Goal: Information Seeking & Learning: Stay updated

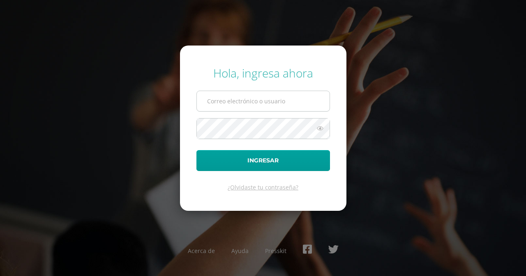
click at [242, 102] on input "text" at bounding box center [263, 101] width 133 height 20
type input "[EMAIL_ADDRESS][DOMAIN_NAME]"
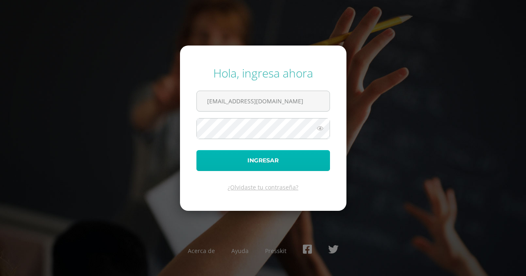
click at [265, 161] on button "Ingresar" at bounding box center [263, 160] width 134 height 21
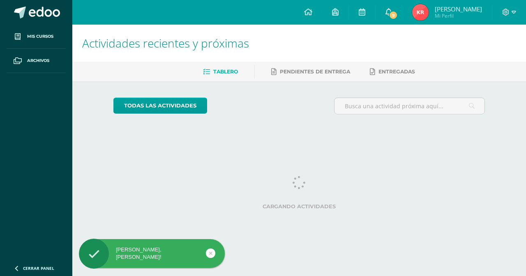
click at [402, 14] on link "9" at bounding box center [388, 12] width 26 height 25
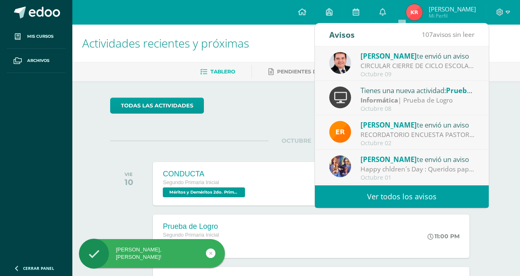
click at [373, 66] on div "CIRCULAR CIERRE DE CICLO ESCOLAR 2025: Buenas tardes estimados Padres y Madres …" at bounding box center [417, 65] width 114 height 9
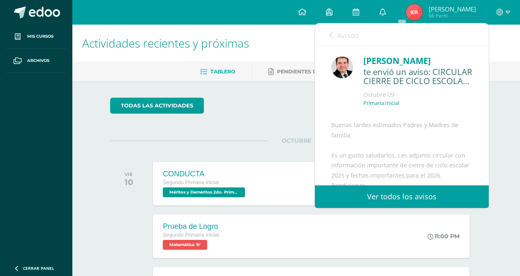
click at [364, 189] on link "Ver todos los avisos" at bounding box center [402, 197] width 174 height 23
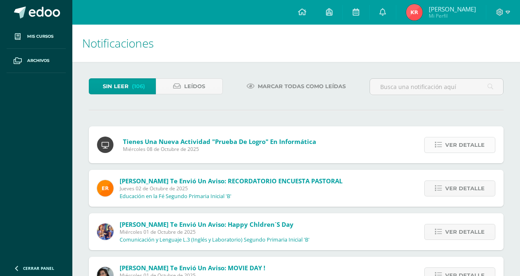
click at [467, 145] on span "Ver detalle" at bounding box center [464, 145] width 39 height 15
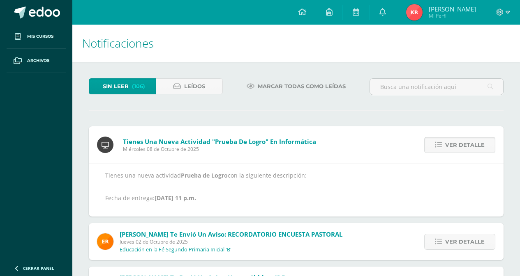
click at [467, 145] on span "Ver detalle" at bounding box center [464, 145] width 39 height 15
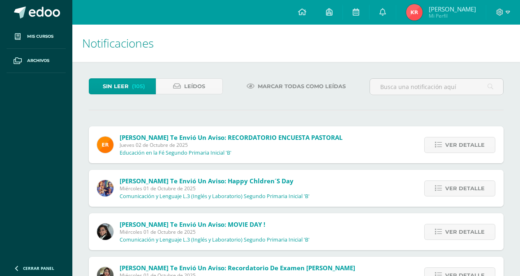
click at [467, 145] on span "Ver detalle" at bounding box center [464, 145] width 39 height 15
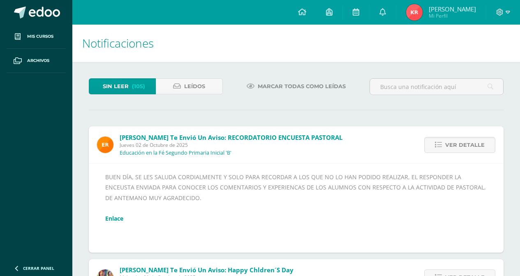
click at [467, 145] on span "Ver detalle" at bounding box center [464, 145] width 39 height 15
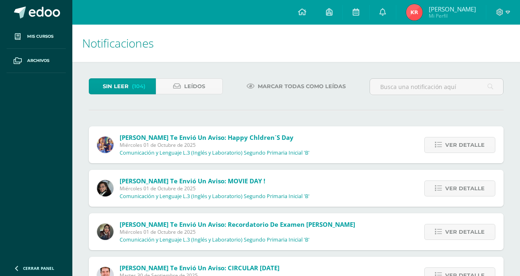
click at [467, 145] on span "Ver detalle" at bounding box center [464, 145] width 39 height 15
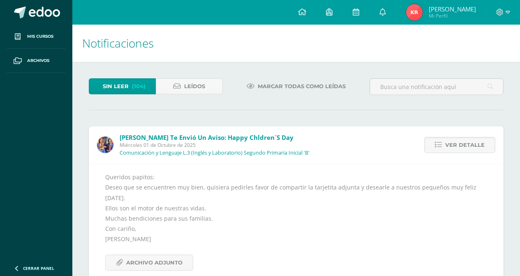
click at [467, 145] on span "Ver detalle" at bounding box center [464, 145] width 39 height 15
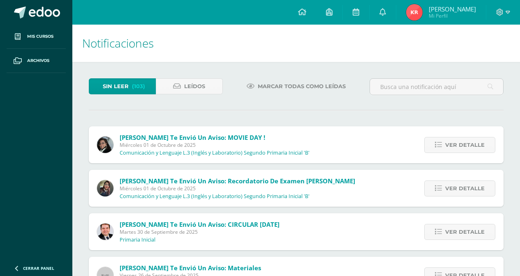
click at [467, 145] on span "Ver detalle" at bounding box center [464, 145] width 39 height 15
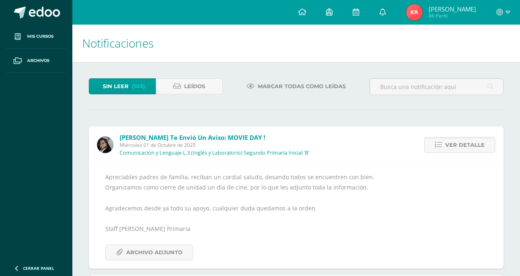
click at [467, 145] on span "Ver detalle" at bounding box center [464, 145] width 39 height 15
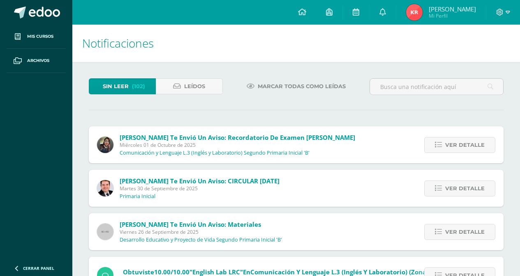
click at [467, 145] on span "Ver detalle" at bounding box center [464, 145] width 39 height 15
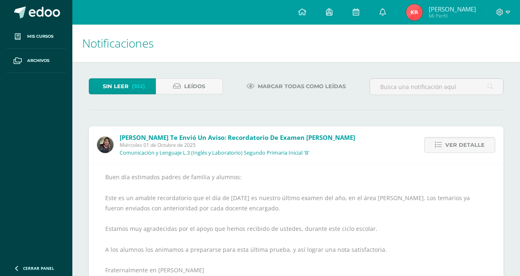
click at [467, 145] on span "Ver detalle" at bounding box center [464, 145] width 39 height 15
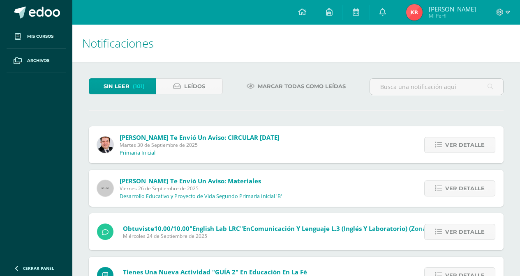
click at [467, 145] on span "Ver detalle" at bounding box center [464, 145] width 39 height 15
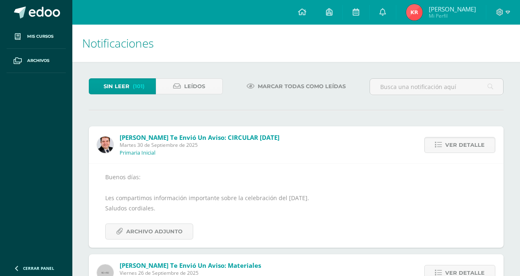
click at [467, 145] on span "Ver detalle" at bounding box center [464, 145] width 39 height 15
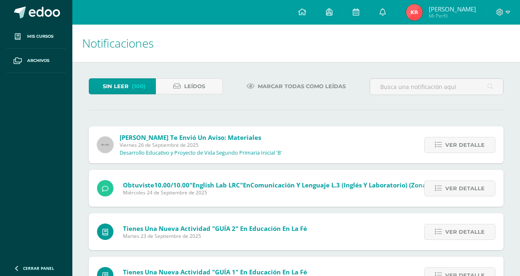
click at [467, 145] on span "Ver detalle" at bounding box center [464, 145] width 39 height 15
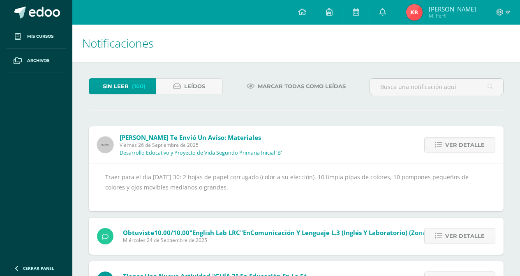
click at [467, 145] on span "Ver detalle" at bounding box center [464, 145] width 39 height 15
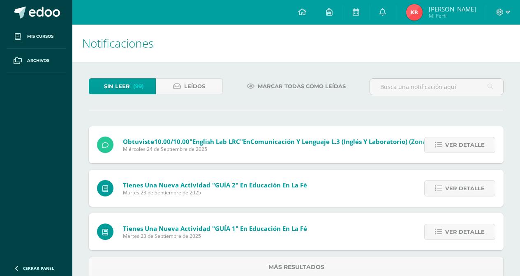
click at [467, 145] on span "Ver detalle" at bounding box center [464, 145] width 39 height 15
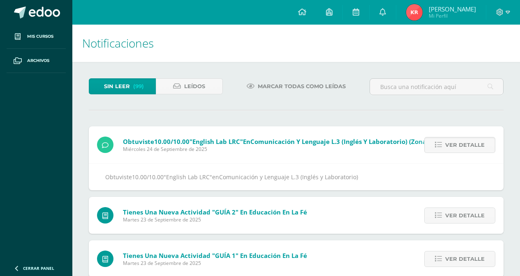
click at [467, 145] on span "Ver detalle" at bounding box center [464, 145] width 39 height 15
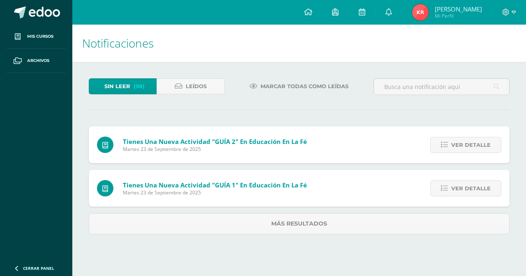
click at [467, 145] on span "Ver detalle" at bounding box center [470, 145] width 39 height 15
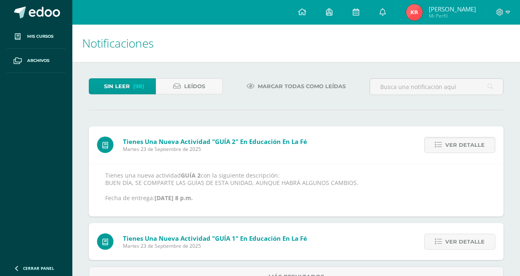
click at [467, 145] on span "Ver detalle" at bounding box center [464, 145] width 39 height 15
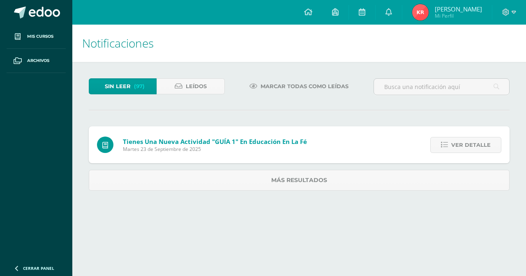
click at [467, 145] on span "Ver detalle" at bounding box center [470, 145] width 39 height 15
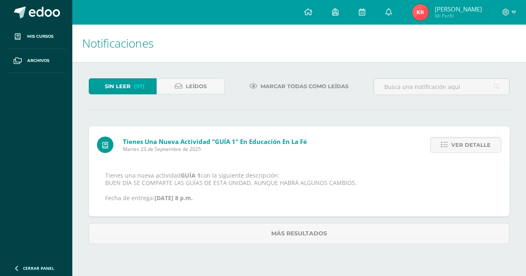
click at [467, 145] on span "Ver detalle" at bounding box center [470, 145] width 39 height 15
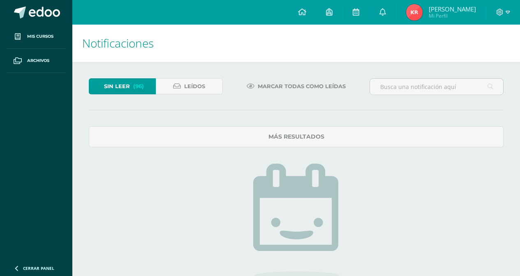
click at [114, 93] on span "Sin leer" at bounding box center [117, 86] width 26 height 15
click at [116, 88] on span "Sin leer" at bounding box center [117, 86] width 26 height 15
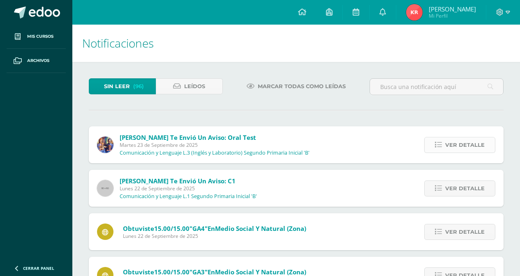
click at [473, 144] on span "Ver detalle" at bounding box center [464, 145] width 39 height 15
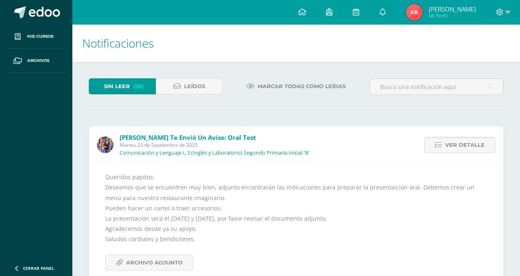
click at [473, 144] on span "Ver detalle" at bounding box center [464, 145] width 39 height 15
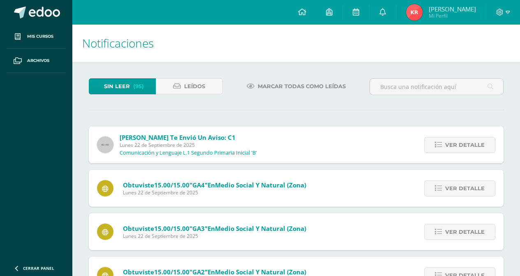
click at [473, 144] on span "Ver detalle" at bounding box center [464, 145] width 39 height 15
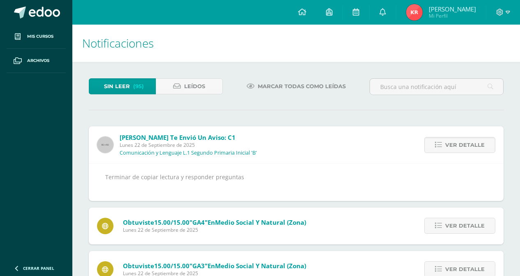
click at [473, 144] on span "Ver detalle" at bounding box center [464, 145] width 39 height 15
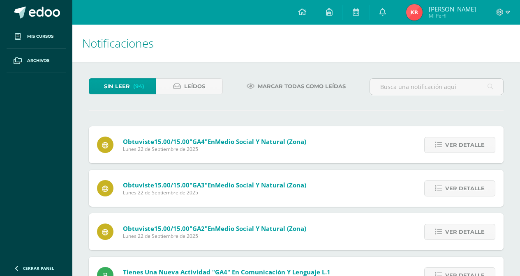
click at [473, 144] on span "Ver detalle" at bounding box center [464, 145] width 39 height 15
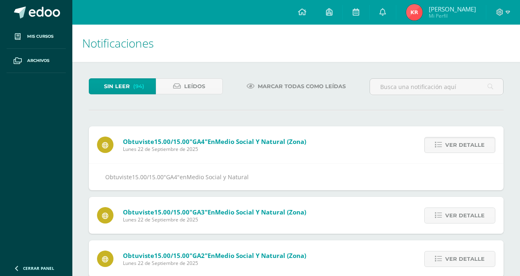
click at [473, 144] on span "Ver detalle" at bounding box center [464, 145] width 39 height 15
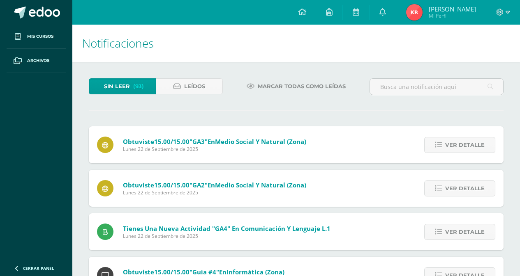
click at [473, 144] on span "Ver detalle" at bounding box center [464, 145] width 39 height 15
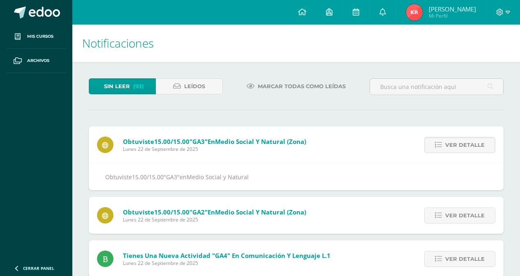
click at [473, 144] on span "Ver detalle" at bounding box center [464, 145] width 39 height 15
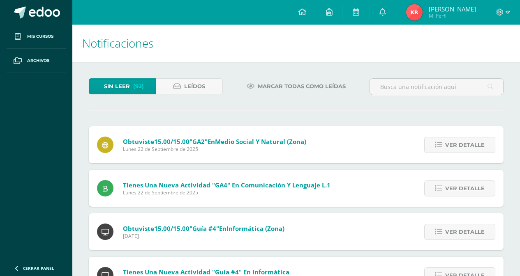
click at [473, 144] on span "Ver detalle" at bounding box center [464, 145] width 39 height 15
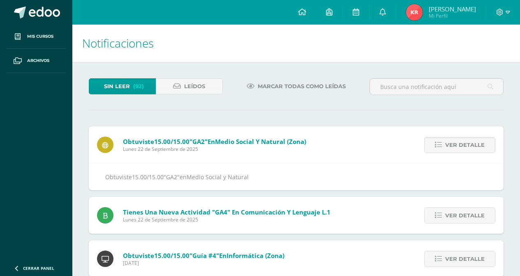
click at [473, 144] on span "Ver detalle" at bounding box center [464, 145] width 39 height 15
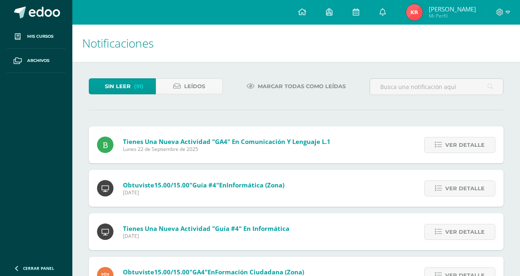
click at [473, 144] on span "Ver detalle" at bounding box center [464, 145] width 39 height 15
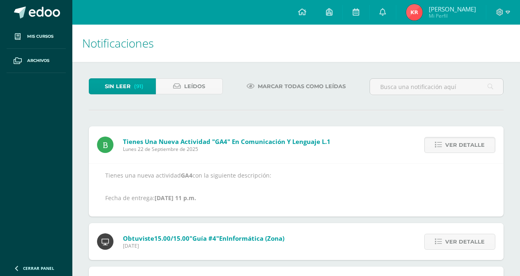
click at [473, 144] on span "Ver detalle" at bounding box center [464, 145] width 39 height 15
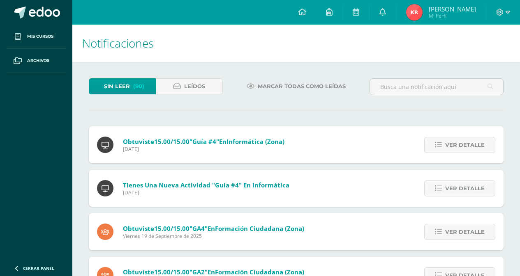
click at [473, 144] on span "Ver detalle" at bounding box center [464, 145] width 39 height 15
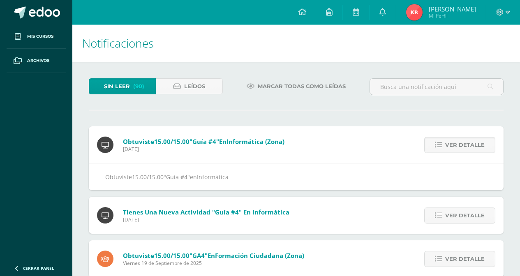
click at [473, 144] on span "Ver detalle" at bounding box center [464, 145] width 39 height 15
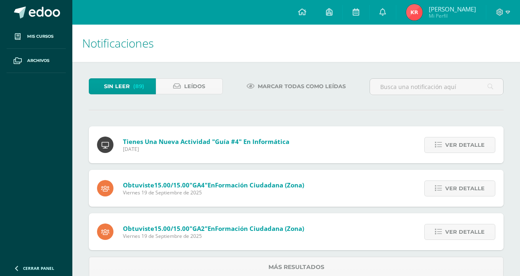
click at [473, 144] on span "Ver detalle" at bounding box center [464, 145] width 39 height 15
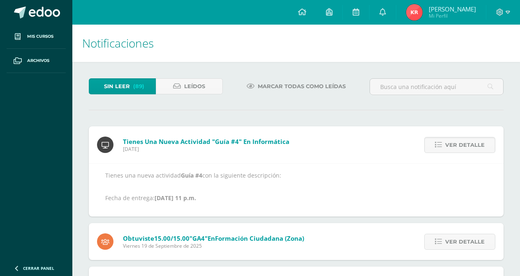
click at [473, 144] on span "Ver detalle" at bounding box center [464, 145] width 39 height 15
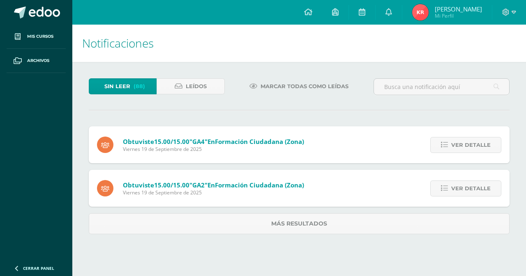
click at [473, 144] on span "Ver detalle" at bounding box center [470, 145] width 39 height 15
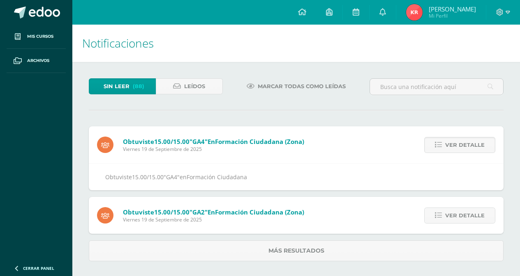
click at [473, 144] on span "Ver detalle" at bounding box center [464, 145] width 39 height 15
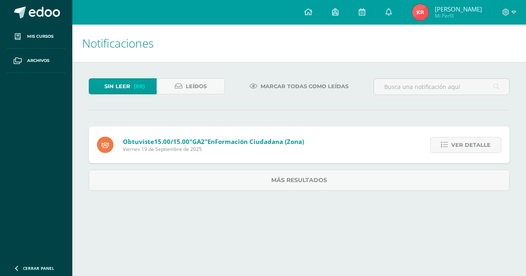
click at [473, 144] on span "Ver detalle" at bounding box center [470, 145] width 39 height 15
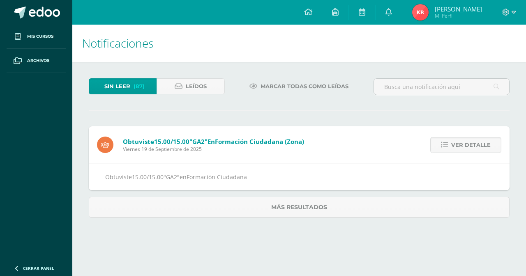
click at [473, 144] on span "Ver detalle" at bounding box center [470, 145] width 39 height 15
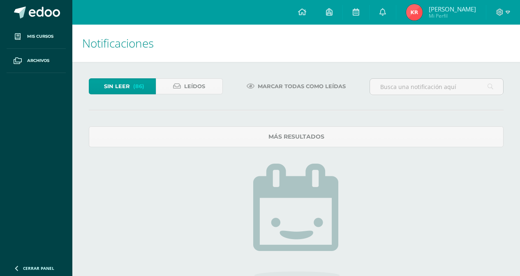
click at [122, 83] on span "Sin leer" at bounding box center [117, 86] width 26 height 15
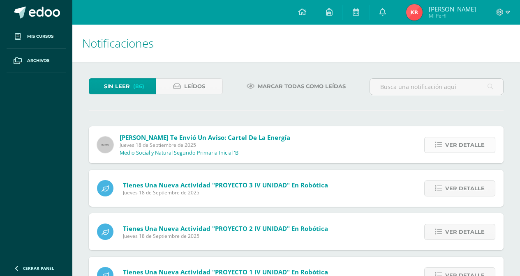
click at [455, 145] on span "Ver detalle" at bounding box center [464, 145] width 39 height 15
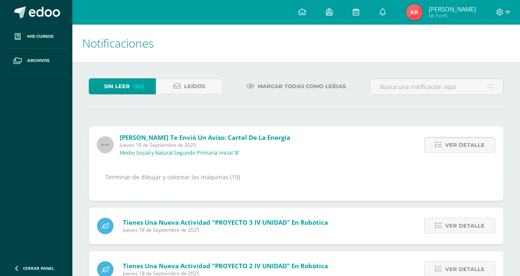
click at [455, 145] on span "Ver detalle" at bounding box center [464, 145] width 39 height 15
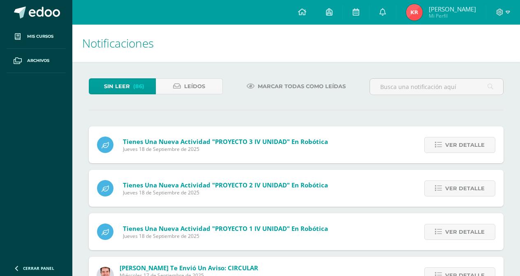
click at [455, 145] on span "Ver detalle" at bounding box center [464, 145] width 39 height 15
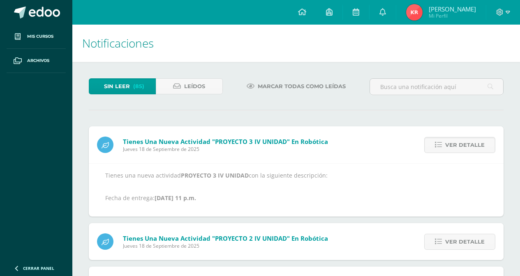
click at [455, 145] on span "Ver detalle" at bounding box center [464, 145] width 39 height 15
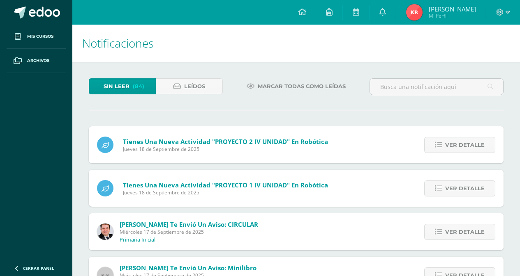
click at [455, 145] on span "Ver detalle" at bounding box center [464, 145] width 39 height 15
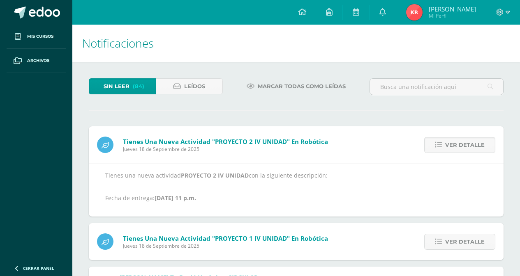
click at [455, 145] on span "Ver detalle" at bounding box center [464, 145] width 39 height 15
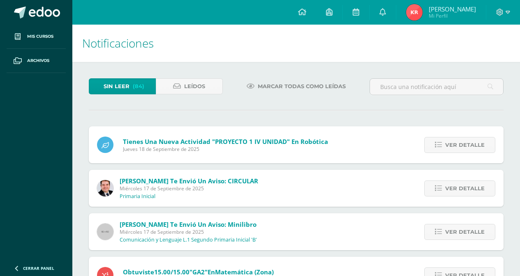
click at [455, 145] on span "Ver detalle" at bounding box center [464, 145] width 39 height 15
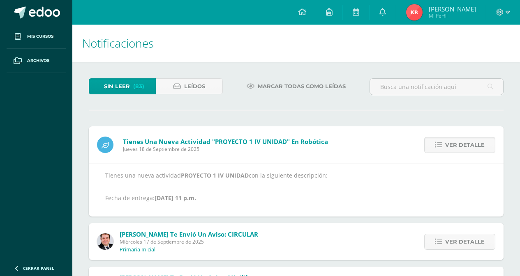
click at [455, 145] on span "Ver detalle" at bounding box center [464, 145] width 39 height 15
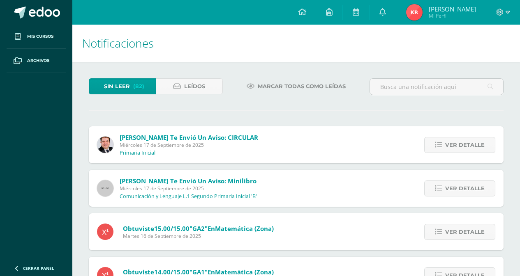
click at [455, 145] on span "Ver detalle" at bounding box center [464, 145] width 39 height 15
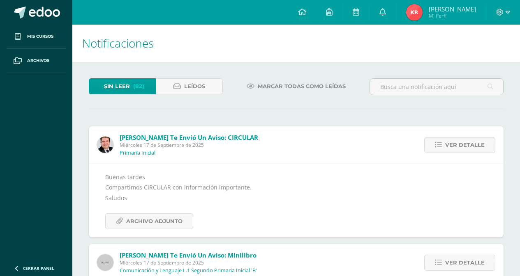
click at [455, 145] on span "Ver detalle" at bounding box center [464, 145] width 39 height 15
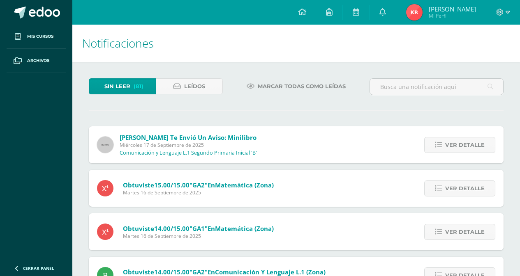
click at [455, 145] on span "Ver detalle" at bounding box center [464, 145] width 39 height 15
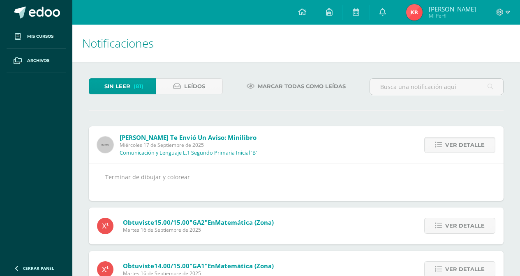
click at [455, 145] on span "Ver detalle" at bounding box center [464, 145] width 39 height 15
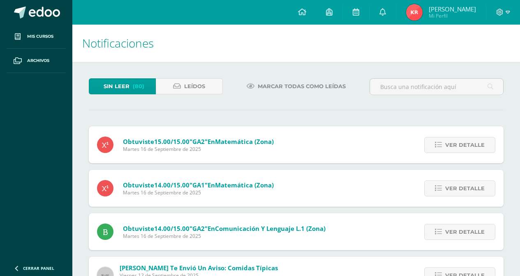
click at [455, 145] on span "Ver detalle" at bounding box center [464, 145] width 39 height 15
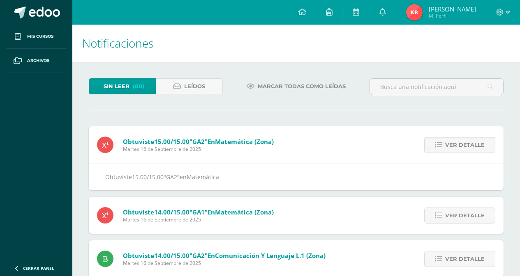
click at [455, 145] on span "Ver detalle" at bounding box center [464, 145] width 39 height 15
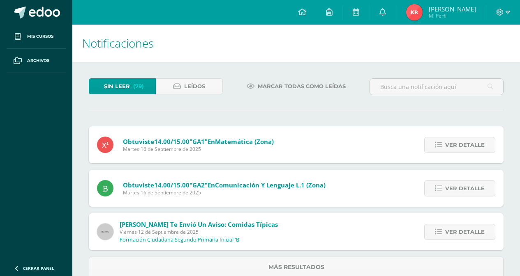
click at [455, 145] on span "Ver detalle" at bounding box center [464, 145] width 39 height 15
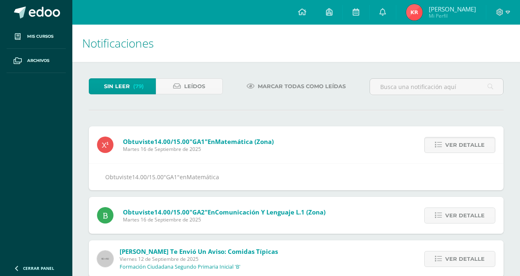
click at [455, 145] on span "Ver detalle" at bounding box center [464, 145] width 39 height 15
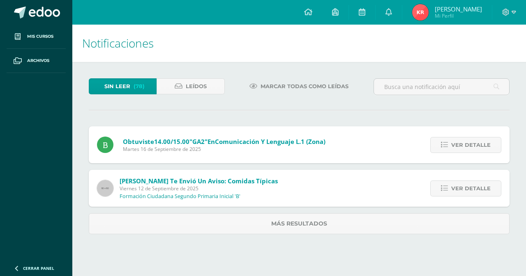
click at [455, 145] on span "Ver detalle" at bounding box center [470, 145] width 39 height 15
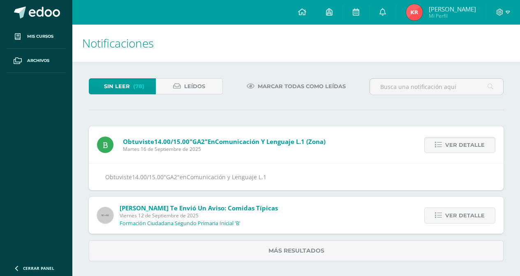
click at [455, 145] on span "Ver detalle" at bounding box center [464, 145] width 39 height 15
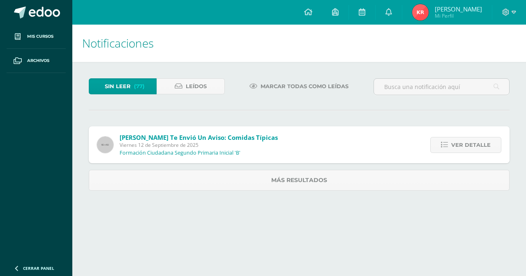
click at [455, 145] on span "Ver detalle" at bounding box center [470, 145] width 39 height 15
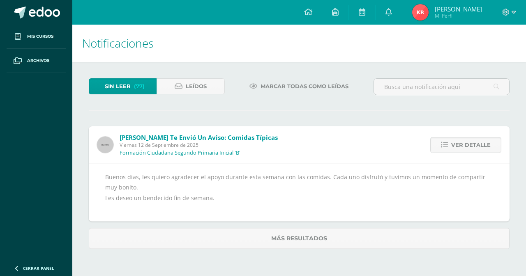
click at [455, 145] on span "Ver detalle" at bounding box center [470, 145] width 39 height 15
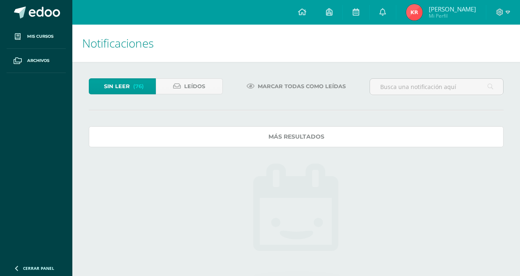
click at [455, 145] on link "Más resultados" at bounding box center [296, 137] width 415 height 21
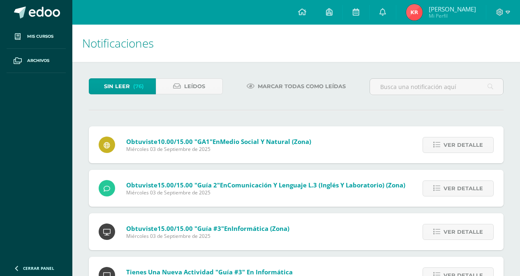
click at [137, 86] on span "(76)" at bounding box center [138, 86] width 11 height 15
click at [446, 144] on span "Ver detalle" at bounding box center [462, 145] width 39 height 15
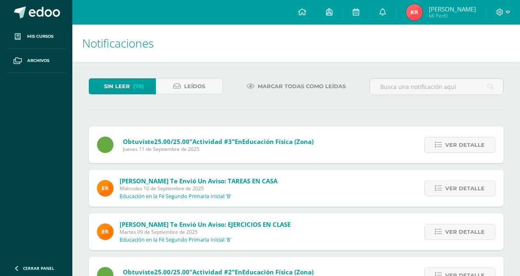
click at [468, 142] on span "Ver detalle" at bounding box center [464, 145] width 39 height 15
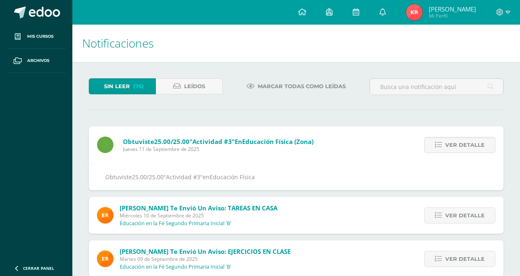
click at [468, 142] on span "Ver detalle" at bounding box center [464, 145] width 39 height 15
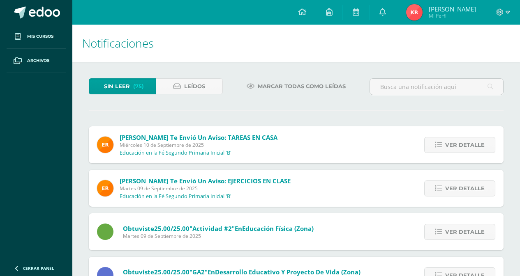
click at [468, 142] on span "Ver detalle" at bounding box center [464, 145] width 39 height 15
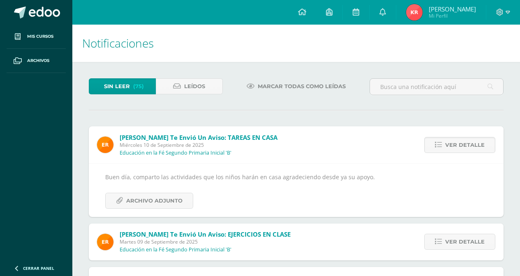
click at [468, 142] on span "Ver detalle" at bounding box center [464, 145] width 39 height 15
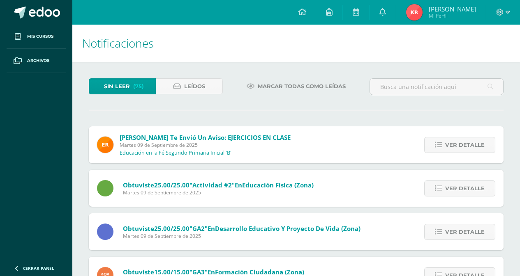
click at [468, 142] on span "Ver detalle" at bounding box center [464, 145] width 39 height 15
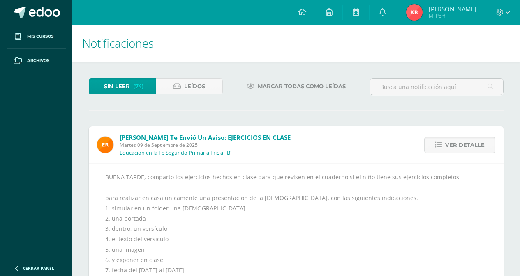
click at [468, 142] on span "Ver detalle" at bounding box center [464, 145] width 39 height 15
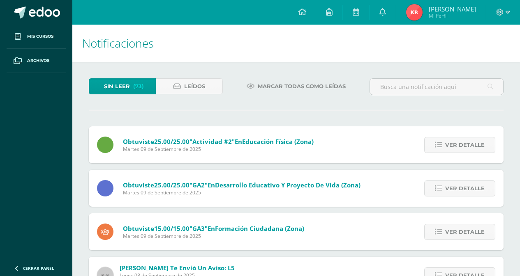
click at [468, 142] on span "Ver detalle" at bounding box center [464, 145] width 39 height 15
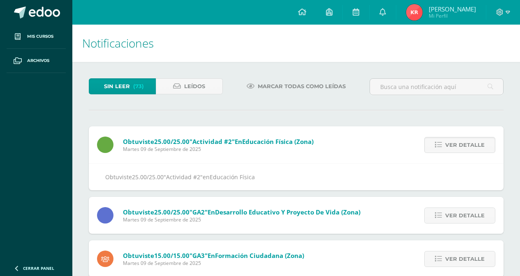
click at [468, 142] on span "Ver detalle" at bounding box center [464, 145] width 39 height 15
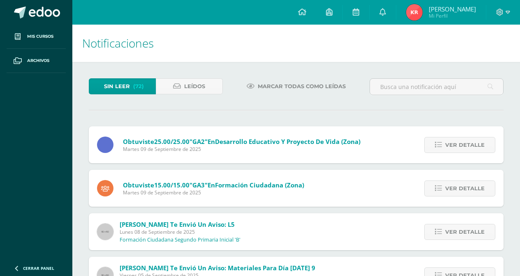
click at [468, 142] on span "Ver detalle" at bounding box center [464, 145] width 39 height 15
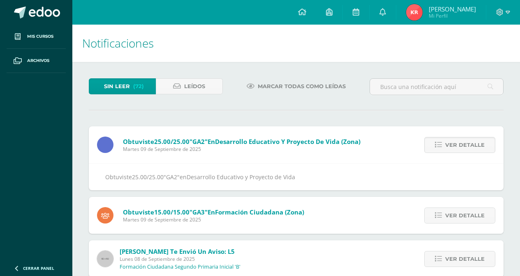
click at [468, 142] on span "Ver detalle" at bounding box center [464, 145] width 39 height 15
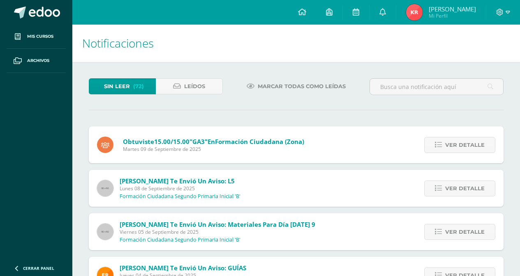
click at [468, 142] on span "Ver detalle" at bounding box center [464, 145] width 39 height 15
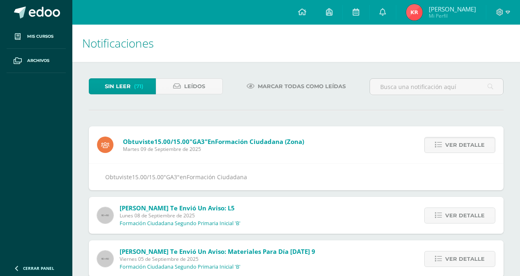
click at [468, 142] on span "Ver detalle" at bounding box center [464, 145] width 39 height 15
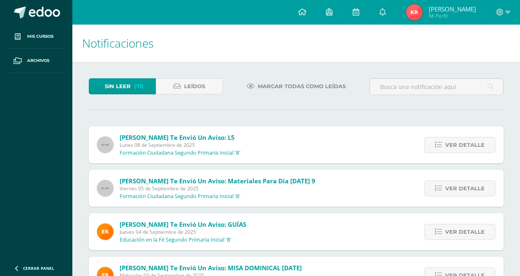
click at [468, 142] on span "Ver detalle" at bounding box center [464, 145] width 39 height 15
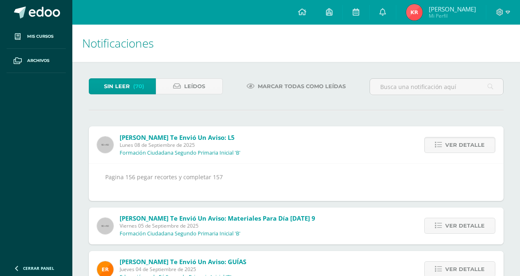
click at [468, 142] on span "Ver detalle" at bounding box center [464, 145] width 39 height 15
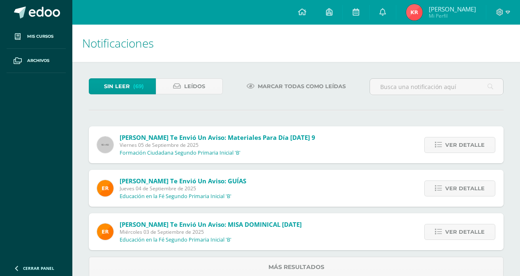
click at [468, 142] on span "Ver detalle" at bounding box center [464, 145] width 39 height 15
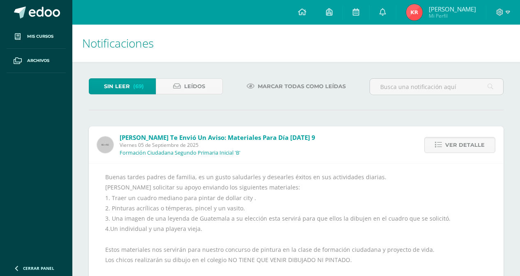
click at [468, 142] on span "Ver detalle" at bounding box center [464, 145] width 39 height 15
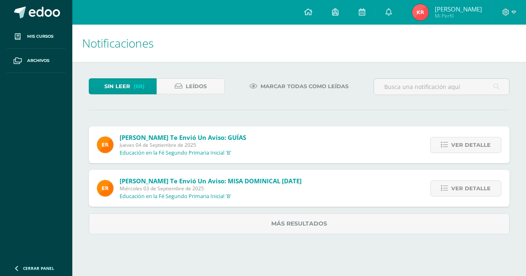
click at [468, 142] on span "Ver detalle" at bounding box center [470, 145] width 39 height 15
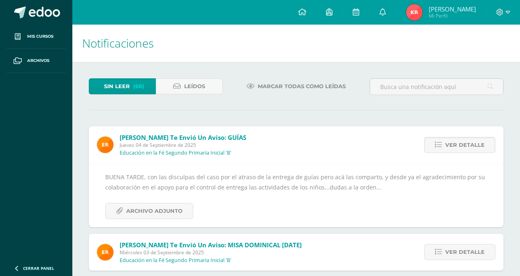
click at [468, 142] on span "Ver detalle" at bounding box center [464, 145] width 39 height 15
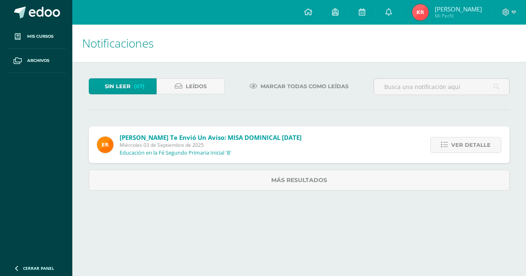
click at [468, 142] on span "Ver detalle" at bounding box center [470, 145] width 39 height 15
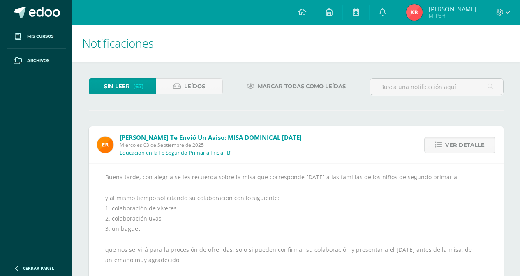
click at [468, 142] on span "Ver detalle" at bounding box center [464, 145] width 39 height 15
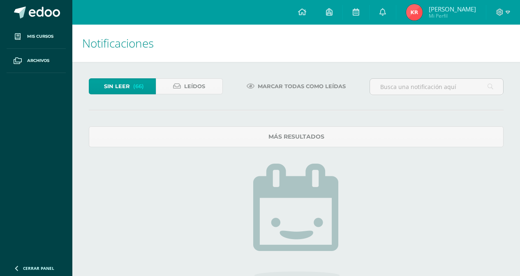
click at [114, 88] on span "Sin leer" at bounding box center [117, 86] width 26 height 15
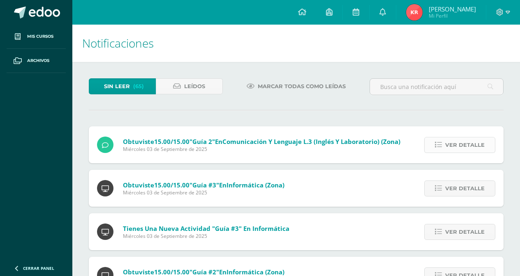
click at [463, 147] on span "Ver detalle" at bounding box center [464, 145] width 39 height 15
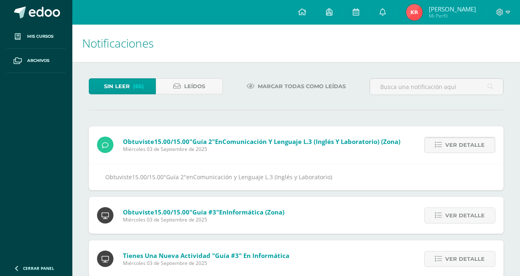
click at [463, 147] on span "Ver detalle" at bounding box center [464, 145] width 39 height 15
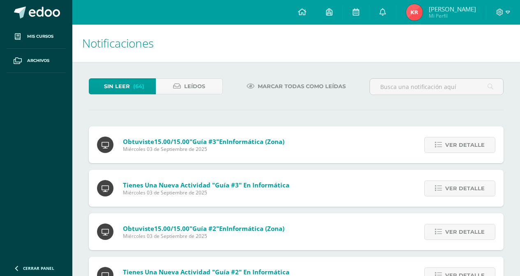
click at [463, 147] on span "Ver detalle" at bounding box center [464, 145] width 39 height 15
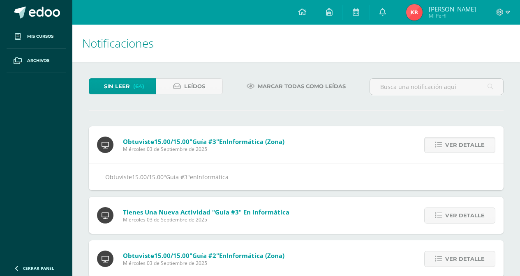
click at [463, 147] on span "Ver detalle" at bounding box center [464, 145] width 39 height 15
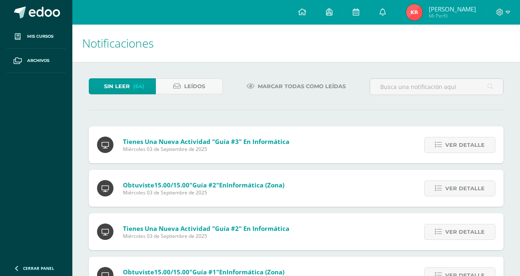
click at [463, 147] on span "Ver detalle" at bounding box center [464, 145] width 39 height 15
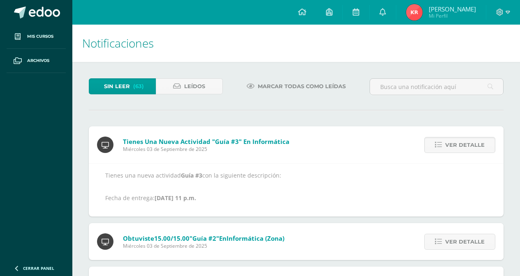
click at [463, 147] on span "Ver detalle" at bounding box center [464, 145] width 39 height 15
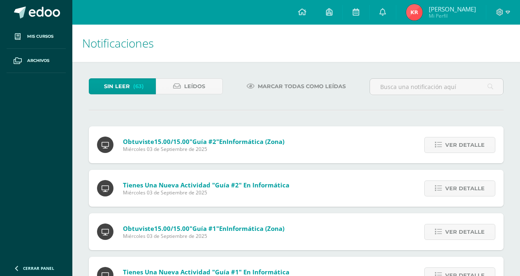
click at [463, 147] on span "Ver detalle" at bounding box center [464, 145] width 39 height 15
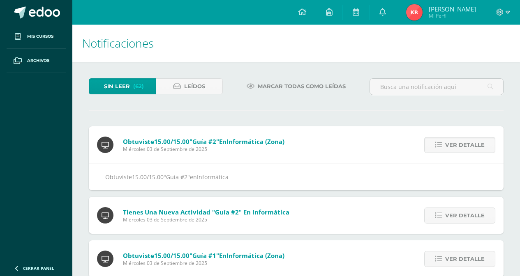
click at [463, 147] on span "Ver detalle" at bounding box center [464, 145] width 39 height 15
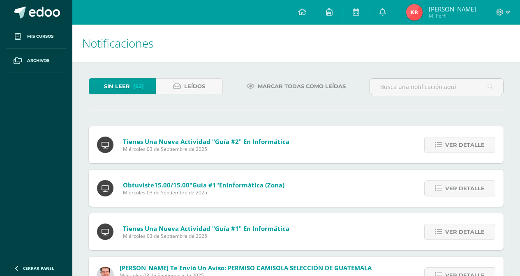
click at [463, 147] on span "Ver detalle" at bounding box center [464, 145] width 39 height 15
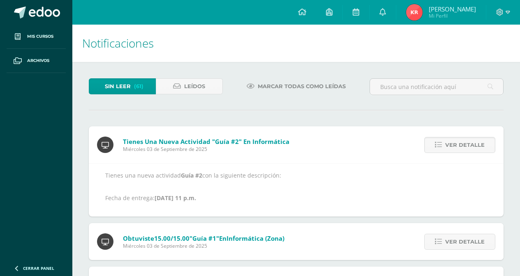
click at [463, 147] on span "Ver detalle" at bounding box center [464, 145] width 39 height 15
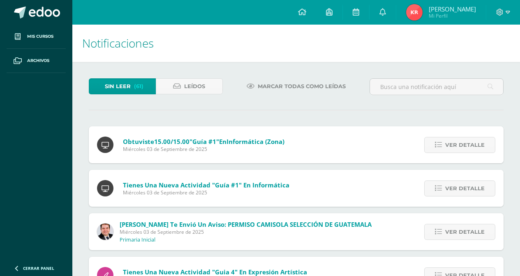
click at [463, 147] on span "Ver detalle" at bounding box center [464, 145] width 39 height 15
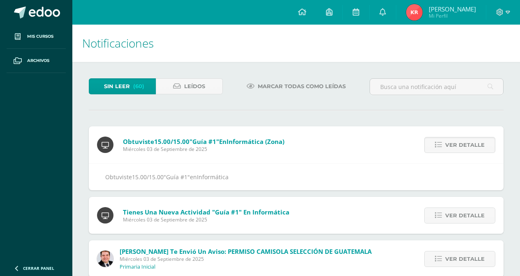
click at [463, 147] on span "Ver detalle" at bounding box center [464, 145] width 39 height 15
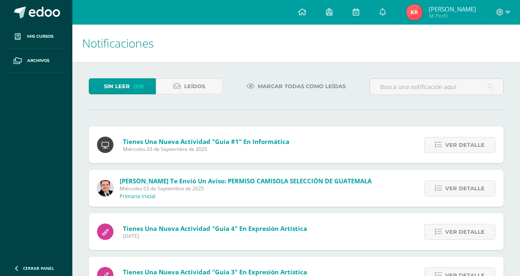
click at [463, 147] on span "Ver detalle" at bounding box center [464, 145] width 39 height 15
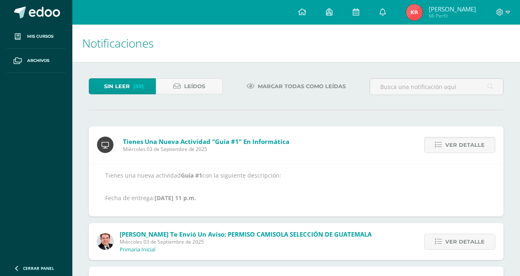
click at [463, 147] on span "Ver detalle" at bounding box center [464, 145] width 39 height 15
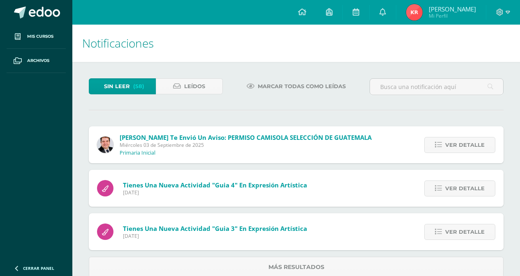
click at [463, 147] on span "Ver detalle" at bounding box center [464, 145] width 39 height 15
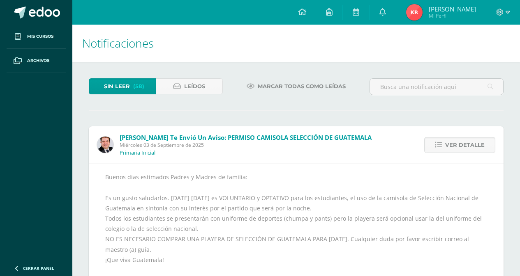
click at [463, 147] on span "Ver detalle" at bounding box center [464, 145] width 39 height 15
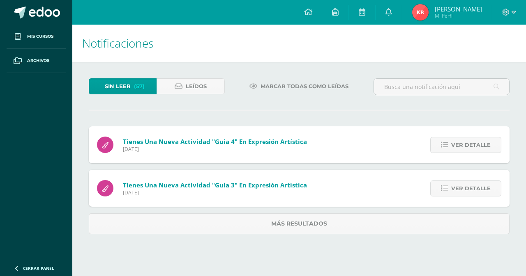
click at [463, 147] on span "Ver detalle" at bounding box center [470, 145] width 39 height 15
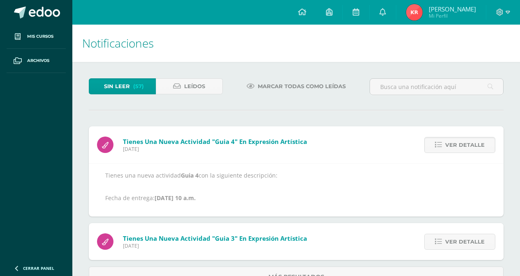
click at [463, 147] on span "Ver detalle" at bounding box center [464, 145] width 39 height 15
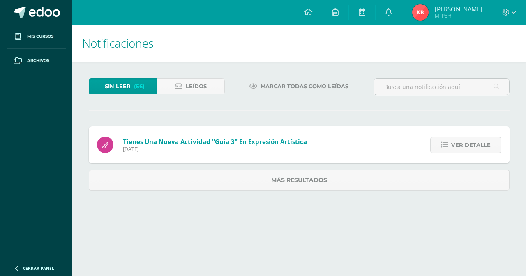
click at [463, 147] on span "Ver detalle" at bounding box center [470, 145] width 39 height 15
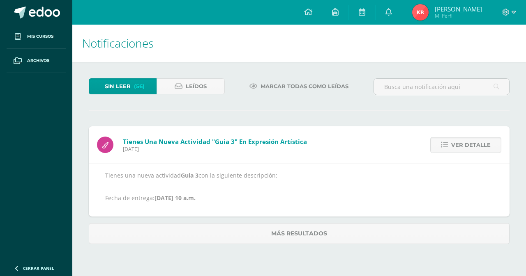
click at [463, 147] on span "Ver detalle" at bounding box center [470, 145] width 39 height 15
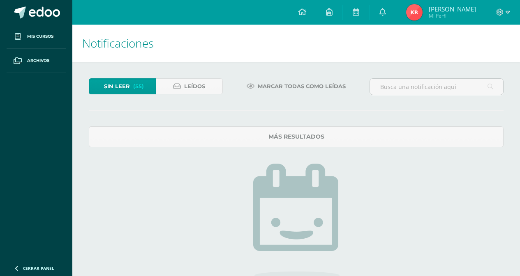
click at [118, 86] on span "Sin leer" at bounding box center [117, 86] width 26 height 15
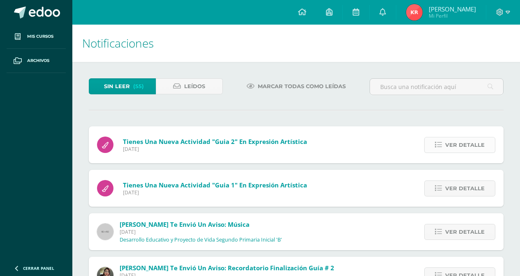
click at [469, 147] on span "Ver detalle" at bounding box center [464, 145] width 39 height 15
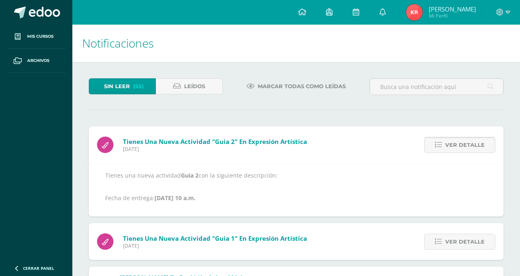
click at [469, 147] on span "Ver detalle" at bounding box center [464, 145] width 39 height 15
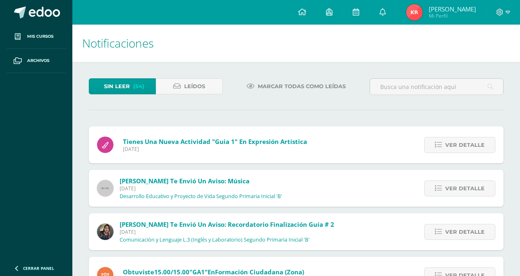
click at [469, 147] on span "Ver detalle" at bounding box center [464, 145] width 39 height 15
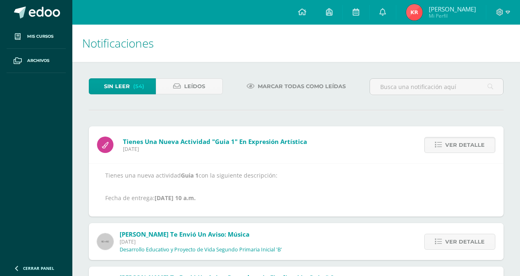
click at [469, 147] on span "Ver detalle" at bounding box center [464, 145] width 39 height 15
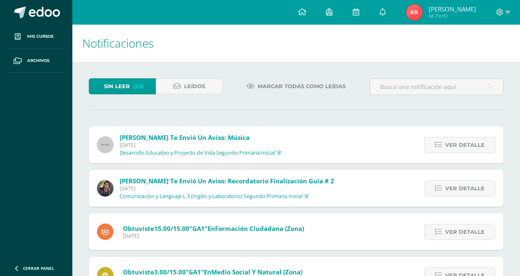
click at [469, 147] on span "Ver detalle" at bounding box center [464, 145] width 39 height 15
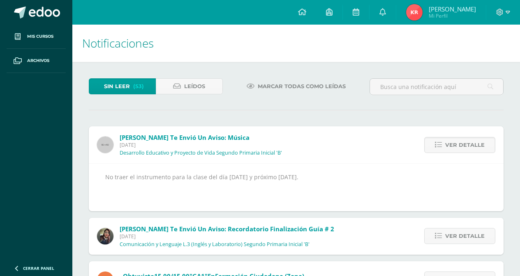
click at [469, 147] on span "Ver detalle" at bounding box center [464, 145] width 39 height 15
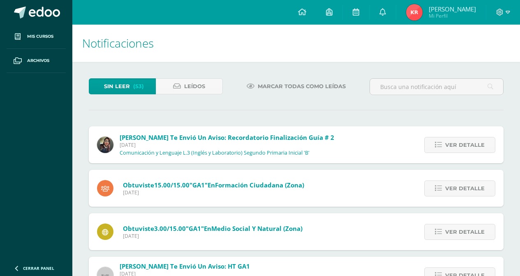
click at [469, 147] on span "Ver detalle" at bounding box center [464, 145] width 39 height 15
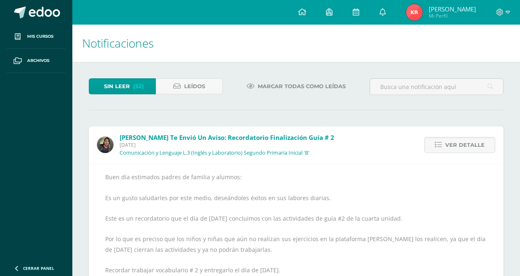
click at [469, 147] on span "Ver detalle" at bounding box center [464, 145] width 39 height 15
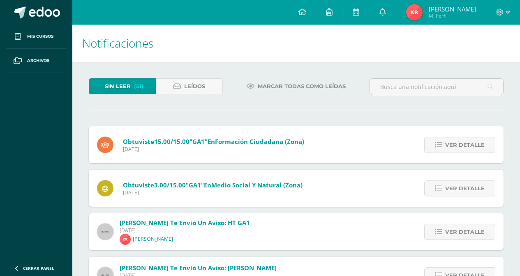
click at [469, 147] on span "Ver detalle" at bounding box center [464, 145] width 39 height 15
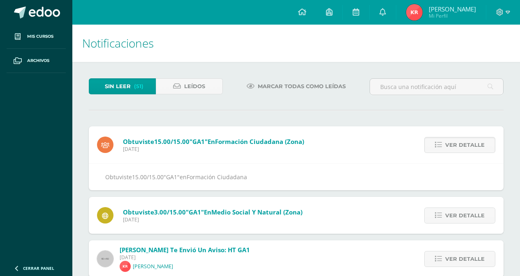
click at [469, 147] on span "Ver detalle" at bounding box center [464, 145] width 39 height 15
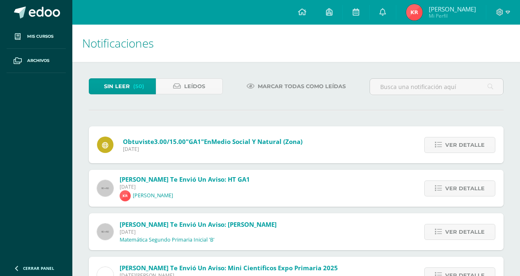
click at [469, 147] on span "Ver detalle" at bounding box center [464, 145] width 39 height 15
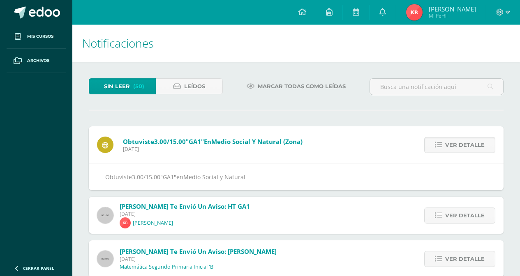
click at [469, 147] on span "Ver detalle" at bounding box center [464, 145] width 39 height 15
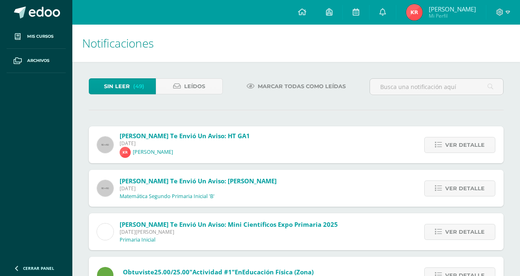
click at [469, 147] on span "Ver detalle" at bounding box center [464, 145] width 39 height 15
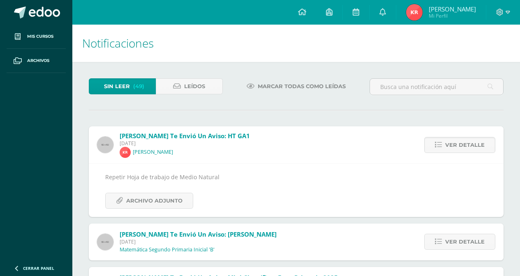
click at [469, 147] on span "Ver detalle" at bounding box center [464, 145] width 39 height 15
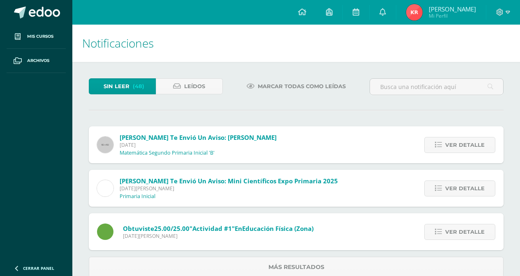
click at [469, 147] on span "Ver detalle" at bounding box center [464, 145] width 39 height 15
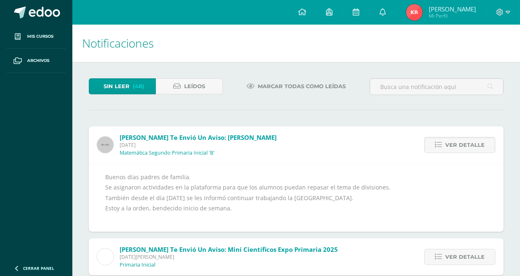
click at [469, 147] on span "Ver detalle" at bounding box center [464, 145] width 39 height 15
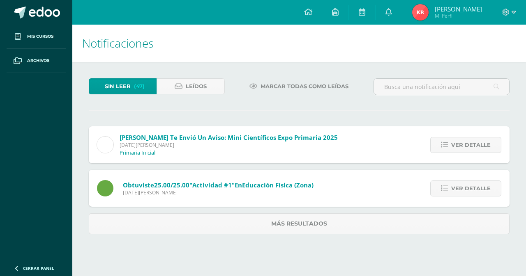
click at [469, 147] on span "Ver detalle" at bounding box center [470, 145] width 39 height 15
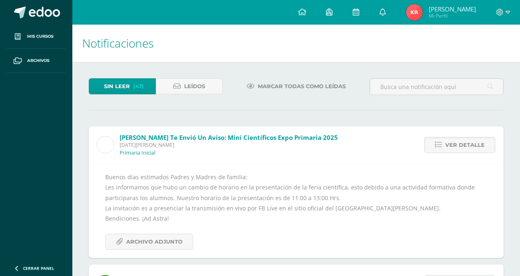
click at [469, 147] on span "Ver detalle" at bounding box center [464, 145] width 39 height 15
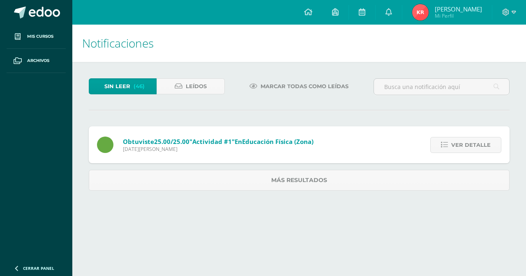
click at [469, 147] on span "Ver detalle" at bounding box center [470, 145] width 39 height 15
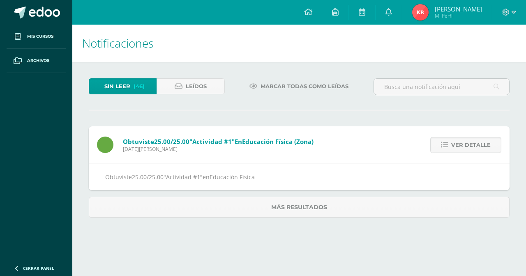
click at [469, 147] on span "Ver detalle" at bounding box center [470, 145] width 39 height 15
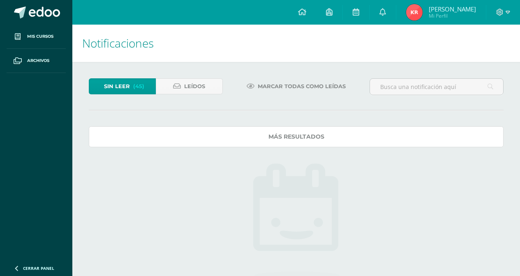
click at [469, 147] on link "Más resultados" at bounding box center [296, 137] width 415 height 21
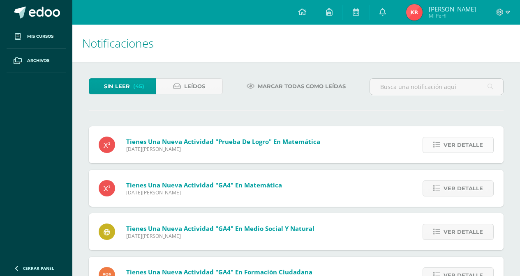
click at [470, 147] on span "Ver detalle" at bounding box center [462, 145] width 39 height 15
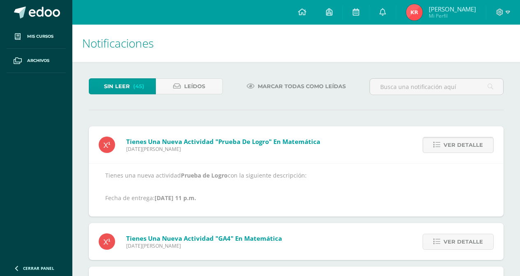
click at [470, 147] on span "Ver detalle" at bounding box center [462, 145] width 39 height 15
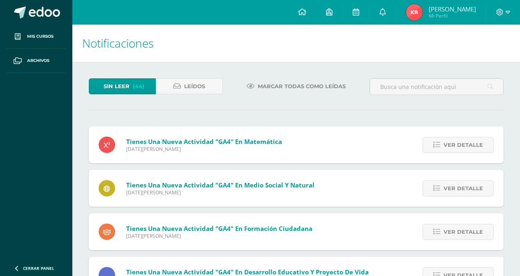
click at [470, 147] on span "Ver detalle" at bounding box center [462, 145] width 39 height 15
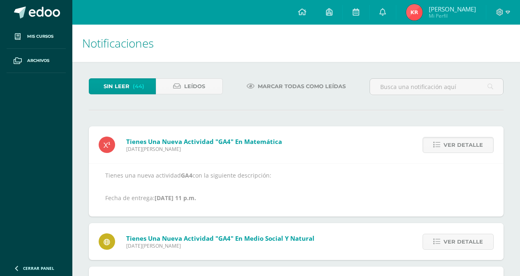
click at [470, 147] on span "Ver detalle" at bounding box center [462, 145] width 39 height 15
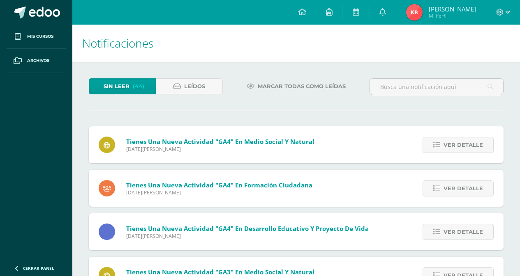
click at [470, 147] on span "Ver detalle" at bounding box center [462, 145] width 39 height 15
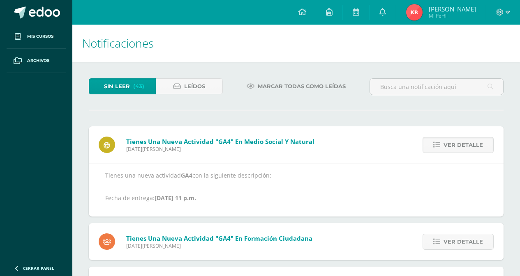
click at [470, 147] on span "Ver detalle" at bounding box center [462, 145] width 39 height 15
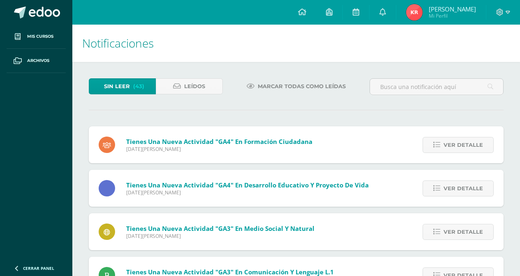
click at [470, 147] on span "Ver detalle" at bounding box center [462, 145] width 39 height 15
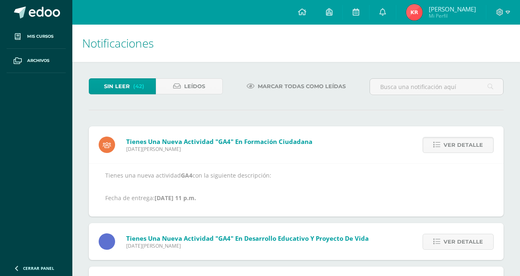
click at [470, 147] on span "Ver detalle" at bounding box center [462, 145] width 39 height 15
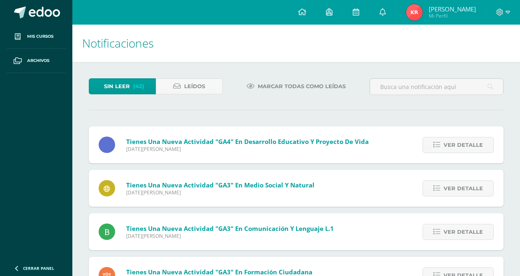
click at [470, 147] on span "Ver detalle" at bounding box center [462, 145] width 39 height 15
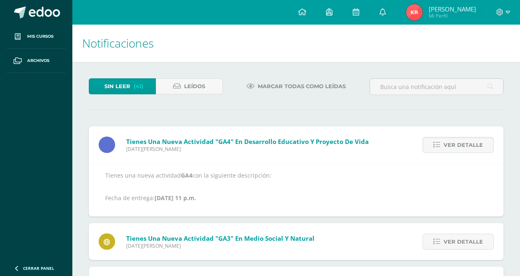
click at [470, 147] on span "Ver detalle" at bounding box center [462, 145] width 39 height 15
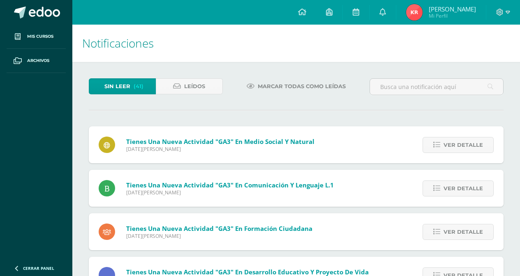
click at [470, 147] on span "Ver detalle" at bounding box center [462, 145] width 39 height 15
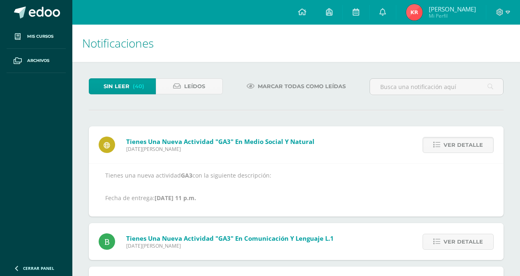
click at [470, 147] on span "Ver detalle" at bounding box center [462, 145] width 39 height 15
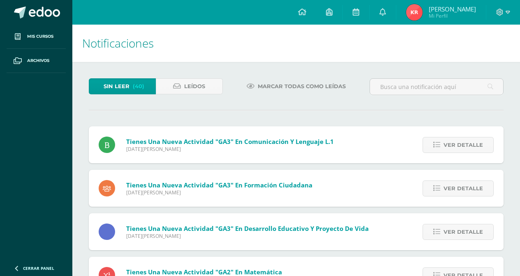
click at [470, 147] on span "Ver detalle" at bounding box center [462, 145] width 39 height 15
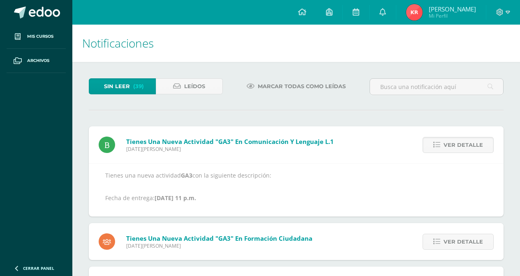
click at [470, 147] on span "Ver detalle" at bounding box center [462, 145] width 39 height 15
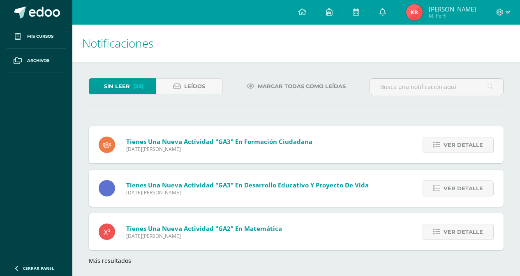
click at [470, 147] on span "Ver detalle" at bounding box center [462, 145] width 39 height 15
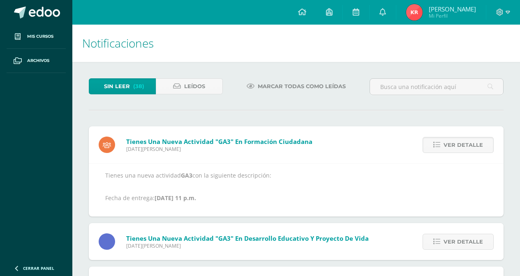
click at [470, 147] on span "Ver detalle" at bounding box center [462, 145] width 39 height 15
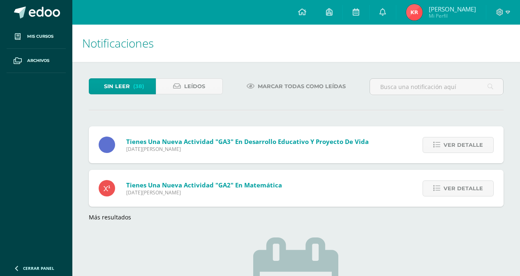
click at [470, 147] on span "Ver detalle" at bounding box center [462, 145] width 39 height 15
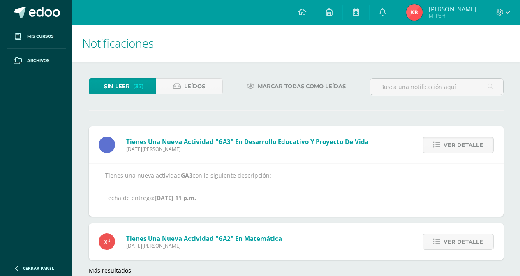
click at [470, 147] on span "Ver detalle" at bounding box center [462, 145] width 39 height 15
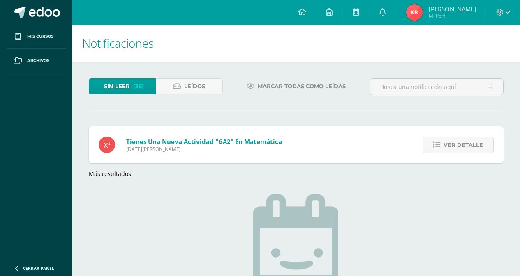
click at [470, 147] on span "Ver detalle" at bounding box center [462, 145] width 39 height 15
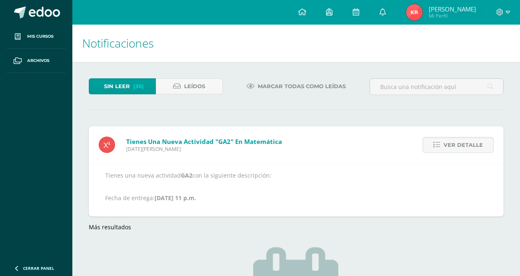
click at [470, 147] on span "Ver detalle" at bounding box center [462, 145] width 39 height 15
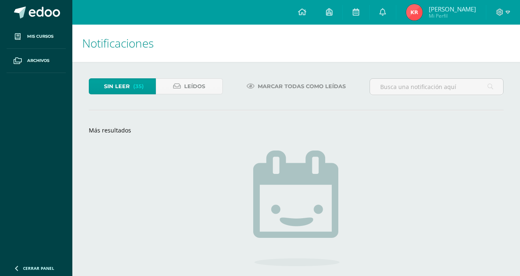
click at [129, 88] on span "Sin leer" at bounding box center [117, 86] width 26 height 15
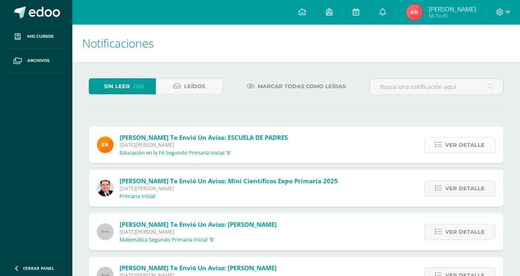
click at [476, 140] on span "Ver detalle" at bounding box center [464, 145] width 39 height 15
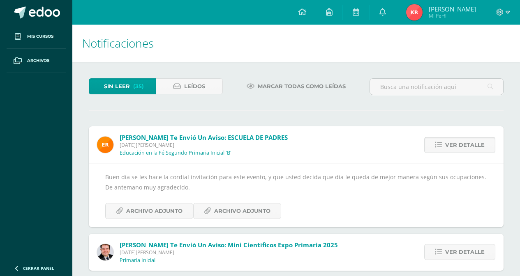
click at [476, 140] on span "Ver detalle" at bounding box center [464, 145] width 39 height 15
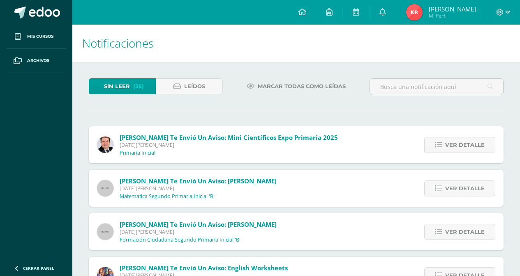
click at [476, 140] on span "Ver detalle" at bounding box center [464, 145] width 39 height 15
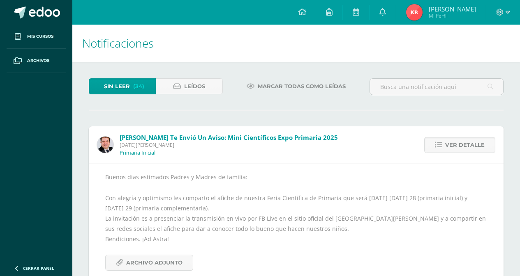
click at [476, 140] on span "Ver detalle" at bounding box center [464, 145] width 39 height 15
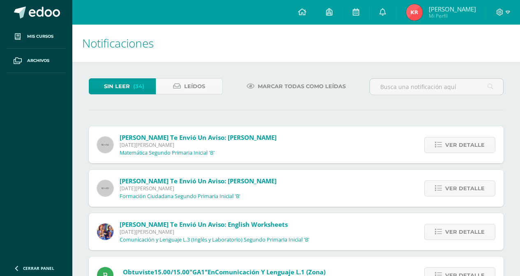
click at [476, 140] on span "Ver detalle" at bounding box center [464, 145] width 39 height 15
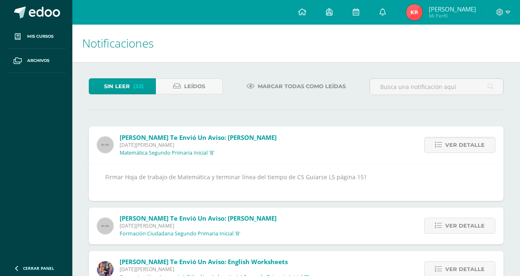
click at [476, 140] on span "Ver detalle" at bounding box center [464, 145] width 39 height 15
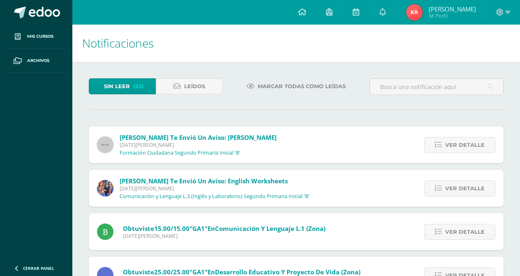
click at [476, 140] on span "Ver detalle" at bounding box center [464, 145] width 39 height 15
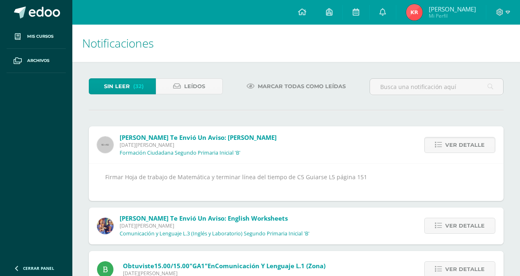
click at [476, 140] on span "Ver detalle" at bounding box center [464, 145] width 39 height 15
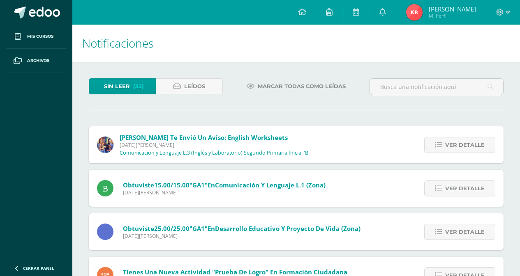
click at [476, 140] on span "Ver detalle" at bounding box center [464, 145] width 39 height 15
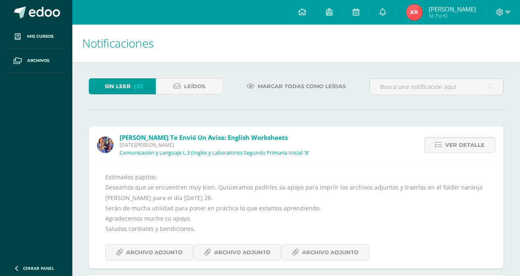
click at [476, 140] on span "Ver detalle" at bounding box center [464, 145] width 39 height 15
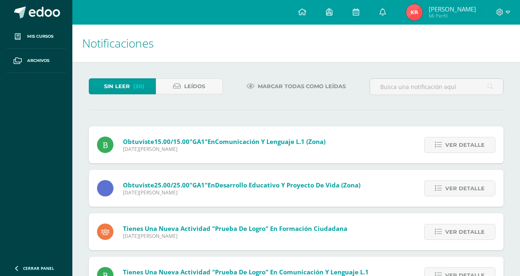
click at [476, 140] on span "Ver detalle" at bounding box center [464, 145] width 39 height 15
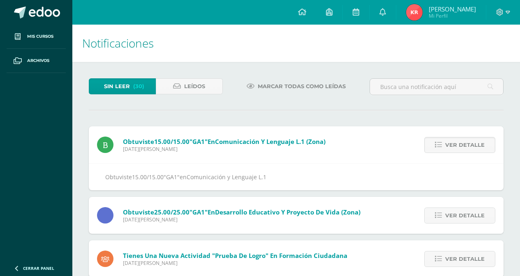
click at [476, 140] on span "Ver detalle" at bounding box center [464, 145] width 39 height 15
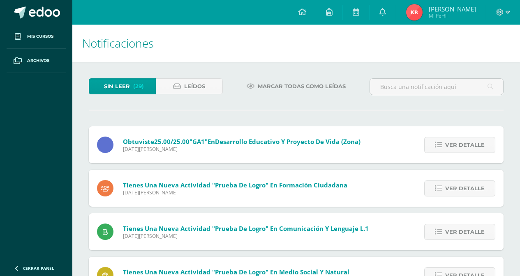
click at [476, 140] on span "Ver detalle" at bounding box center [464, 145] width 39 height 15
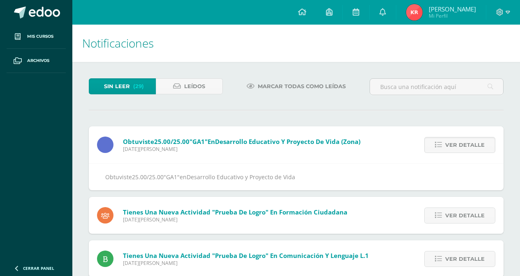
click at [476, 140] on span "Ver detalle" at bounding box center [464, 145] width 39 height 15
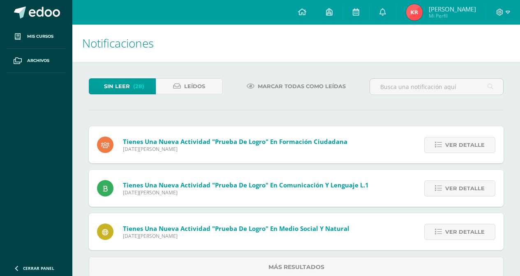
click at [476, 140] on span "Ver detalle" at bounding box center [464, 145] width 39 height 15
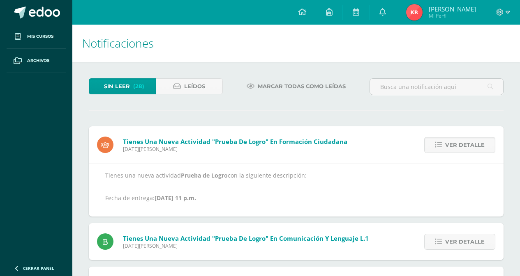
click at [476, 140] on span "Ver detalle" at bounding box center [464, 145] width 39 height 15
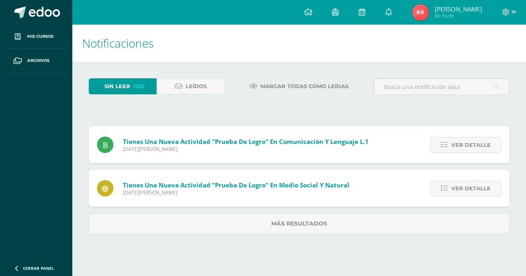
click at [476, 140] on div "Tienes una nueva actividad "Prueba de Logro" En Formación Ciudadana Martes 26 d…" at bounding box center [299, 181] width 421 height 108
click at [476, 140] on span "Ver detalle" at bounding box center [470, 145] width 39 height 15
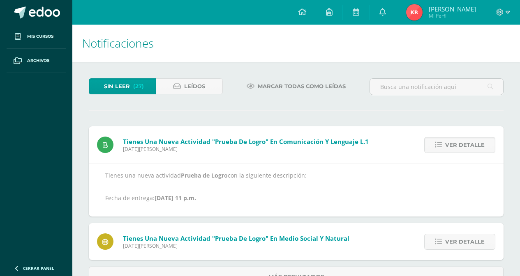
click at [476, 140] on span "Ver detalle" at bounding box center [464, 145] width 39 height 15
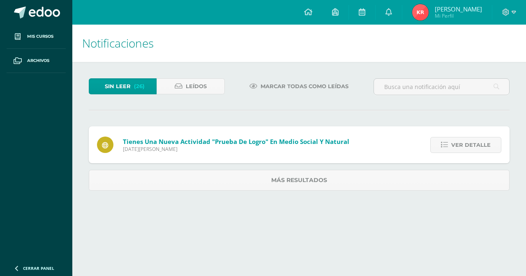
click at [476, 140] on span "Ver detalle" at bounding box center [470, 145] width 39 height 15
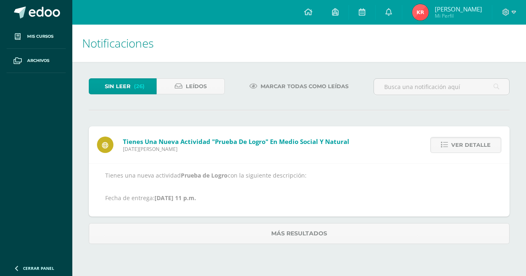
click at [476, 140] on span "Ver detalle" at bounding box center [470, 145] width 39 height 15
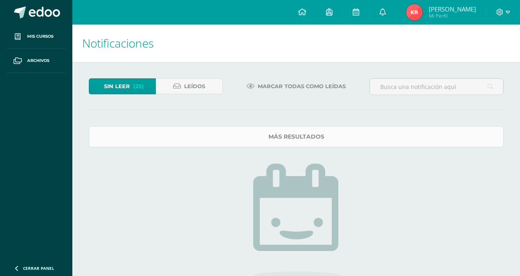
click at [281, 134] on link "Más resultados" at bounding box center [296, 137] width 415 height 21
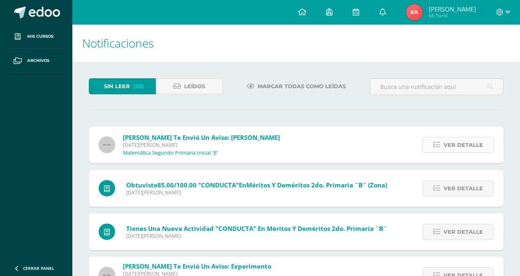
click at [475, 146] on span "Ver detalle" at bounding box center [462, 145] width 39 height 15
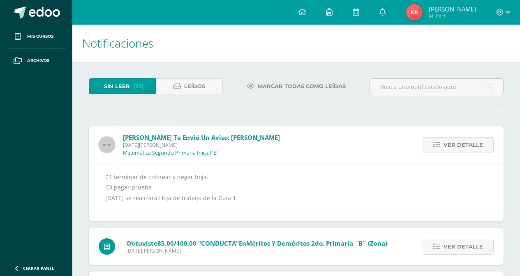
click at [475, 146] on span "Ver detalle" at bounding box center [462, 145] width 39 height 15
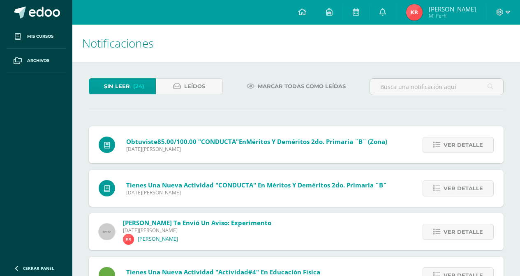
click at [475, 146] on span "Ver detalle" at bounding box center [462, 145] width 39 height 15
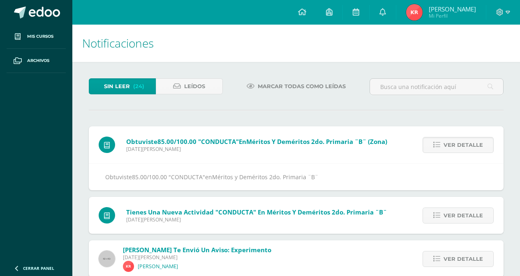
click at [475, 146] on span "Ver detalle" at bounding box center [462, 145] width 39 height 15
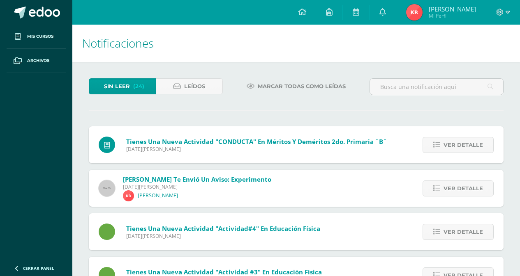
click at [475, 146] on span "Ver detalle" at bounding box center [462, 145] width 39 height 15
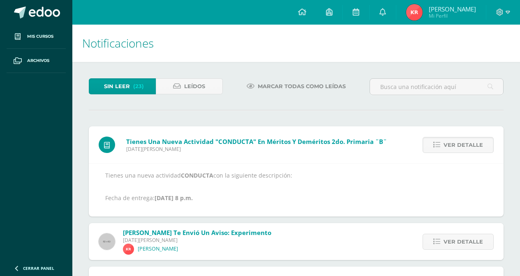
click at [475, 146] on span "Ver detalle" at bounding box center [462, 145] width 39 height 15
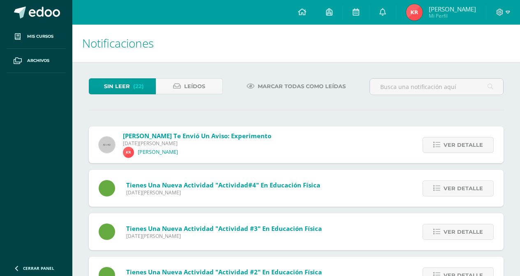
click at [475, 146] on span "Ver detalle" at bounding box center [462, 145] width 39 height 15
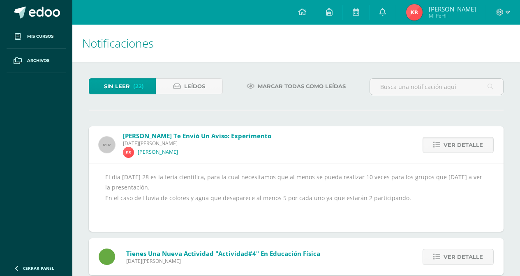
click at [475, 146] on span "Ver detalle" at bounding box center [462, 145] width 39 height 15
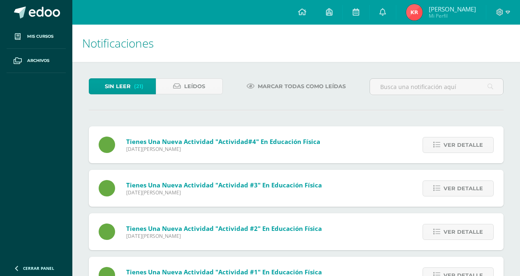
click at [475, 146] on span "Ver detalle" at bounding box center [462, 145] width 39 height 15
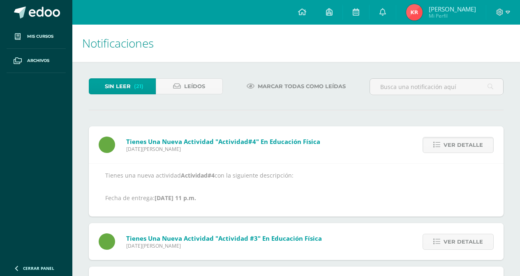
click at [475, 146] on span "Ver detalle" at bounding box center [462, 145] width 39 height 15
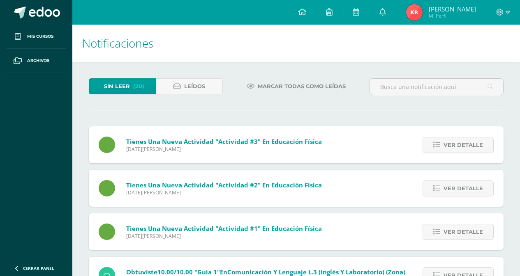
click at [475, 146] on span "Ver detalle" at bounding box center [462, 145] width 39 height 15
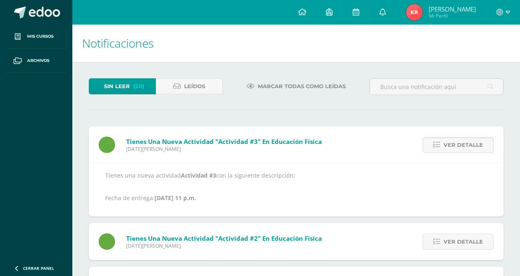
click at [475, 146] on span "Ver detalle" at bounding box center [462, 145] width 39 height 15
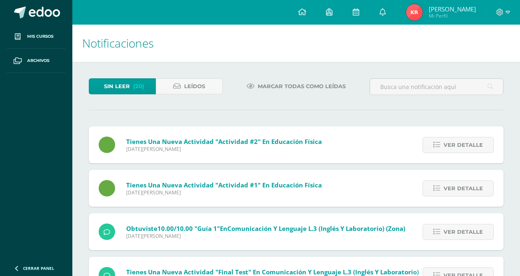
click at [475, 146] on span "Ver detalle" at bounding box center [462, 145] width 39 height 15
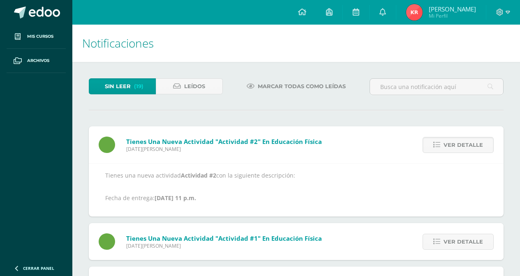
click at [475, 146] on span "Ver detalle" at bounding box center [462, 145] width 39 height 15
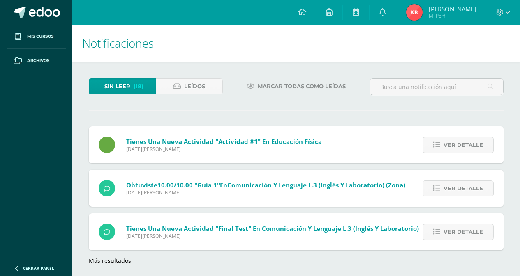
click at [475, 146] on span "Ver detalle" at bounding box center [462, 145] width 39 height 15
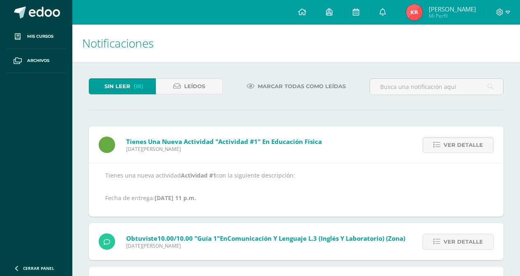
click at [475, 146] on span "Ver detalle" at bounding box center [462, 145] width 39 height 15
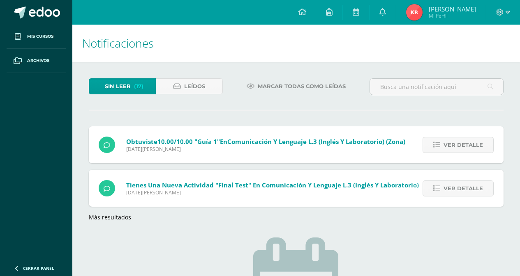
click at [475, 146] on span "Ver detalle" at bounding box center [462, 145] width 39 height 15
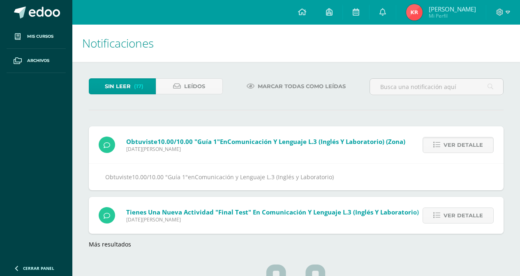
click at [475, 146] on span "Ver detalle" at bounding box center [462, 145] width 39 height 15
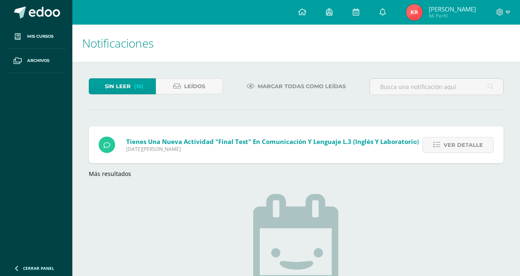
click at [475, 146] on span "Ver detalle" at bounding box center [462, 145] width 39 height 15
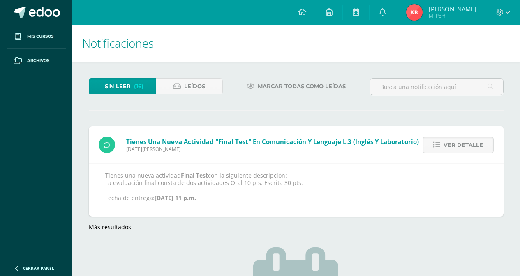
click at [475, 146] on span "Ver detalle" at bounding box center [462, 145] width 39 height 15
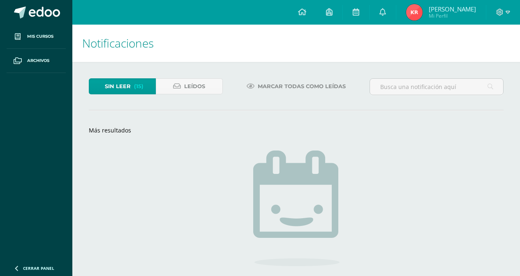
click at [475, 146] on div "Sin leer (15) Leídos Marcar todas como leídas Más resultados loading No hay nue…" at bounding box center [295, 211] width 447 height 298
click at [111, 132] on link "Más resultados" at bounding box center [110, 131] width 42 height 8
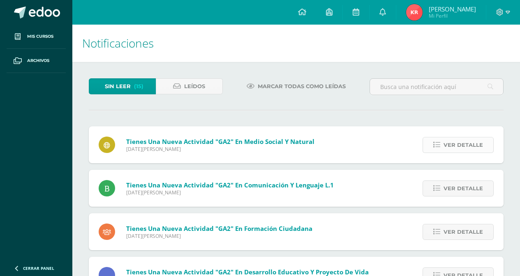
click at [477, 143] on span "Ver detalle" at bounding box center [462, 145] width 39 height 15
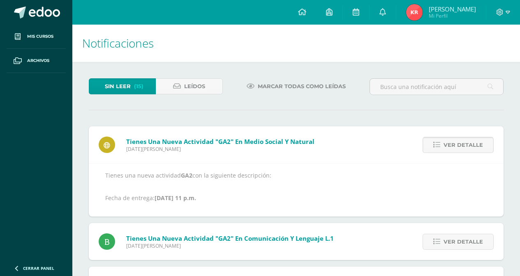
click at [477, 143] on span "Ver detalle" at bounding box center [462, 145] width 39 height 15
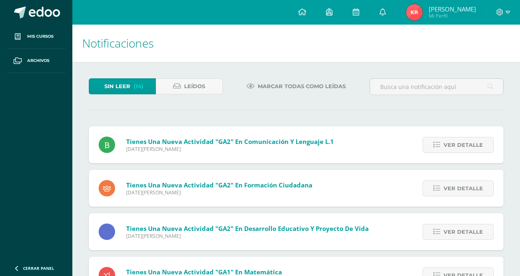
click at [477, 143] on span "Ver detalle" at bounding box center [462, 145] width 39 height 15
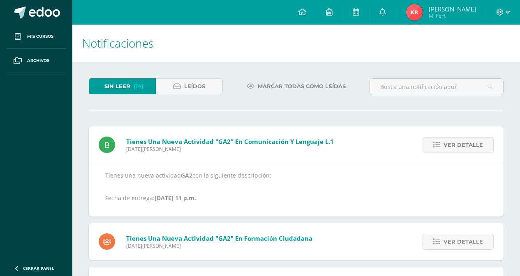
click at [477, 143] on span "Ver detalle" at bounding box center [462, 145] width 39 height 15
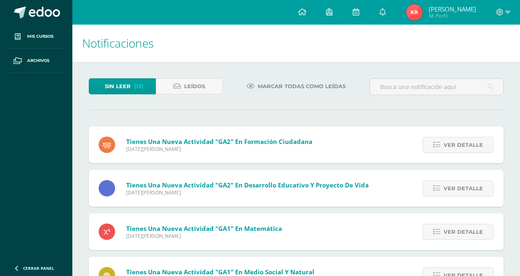
click at [477, 143] on span "Ver detalle" at bounding box center [462, 145] width 39 height 15
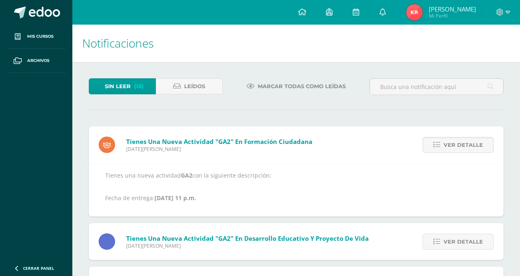
click at [477, 143] on span "Ver detalle" at bounding box center [462, 145] width 39 height 15
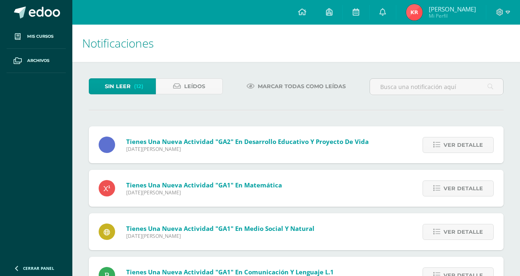
click at [477, 143] on span "Ver detalle" at bounding box center [462, 145] width 39 height 15
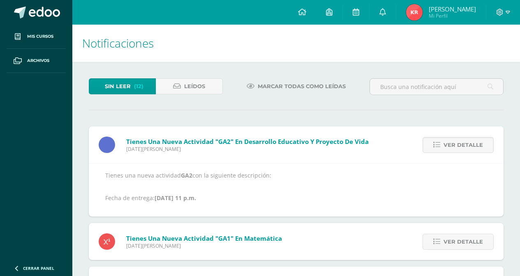
click at [477, 143] on span "Ver detalle" at bounding box center [462, 145] width 39 height 15
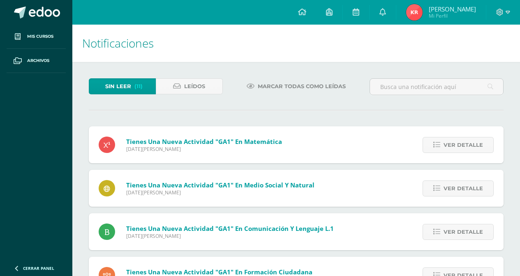
click at [477, 143] on span "Ver detalle" at bounding box center [462, 145] width 39 height 15
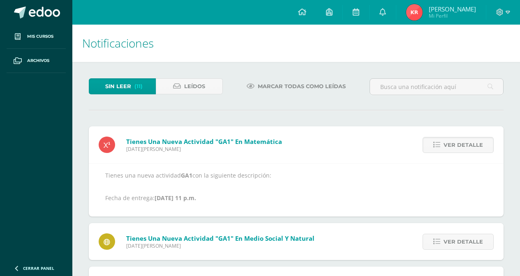
click at [477, 143] on span "Ver detalle" at bounding box center [462, 145] width 39 height 15
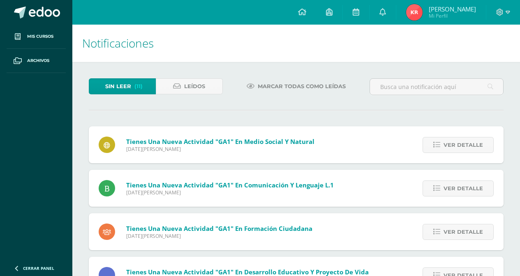
click at [477, 143] on span "Ver detalle" at bounding box center [462, 145] width 39 height 15
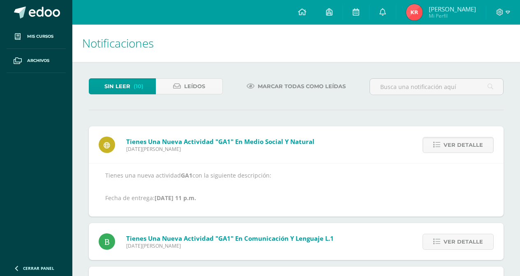
click at [477, 143] on span "Ver detalle" at bounding box center [462, 145] width 39 height 15
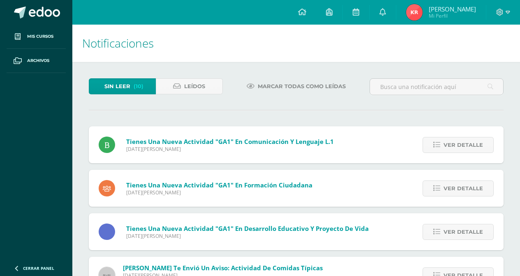
click at [477, 143] on span "Ver detalle" at bounding box center [462, 145] width 39 height 15
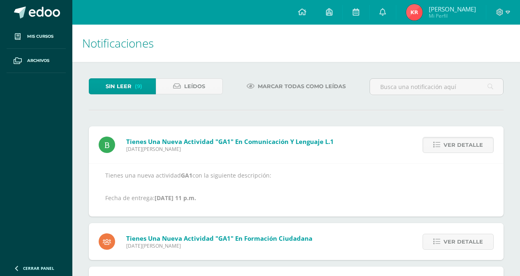
click at [477, 143] on span "Ver detalle" at bounding box center [462, 145] width 39 height 15
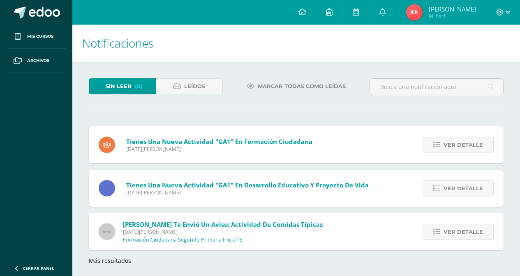
click at [477, 143] on span "Ver detalle" at bounding box center [462, 145] width 39 height 15
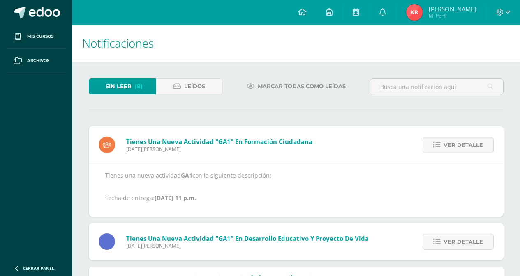
click at [477, 143] on span "Ver detalle" at bounding box center [462, 145] width 39 height 15
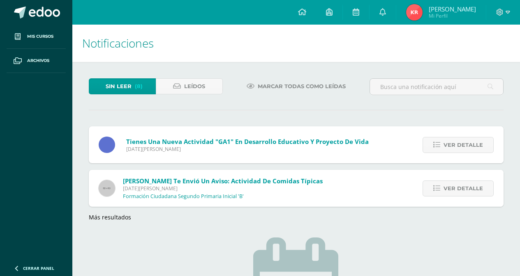
click at [477, 143] on span "Ver detalle" at bounding box center [462, 145] width 39 height 15
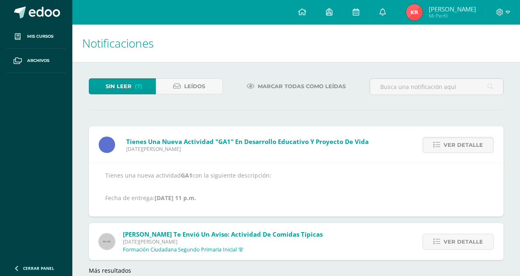
click at [477, 143] on span "Ver detalle" at bounding box center [462, 145] width 39 height 15
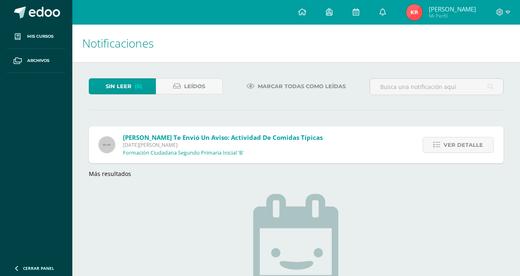
click at [477, 143] on span "Ver detalle" at bounding box center [462, 145] width 39 height 15
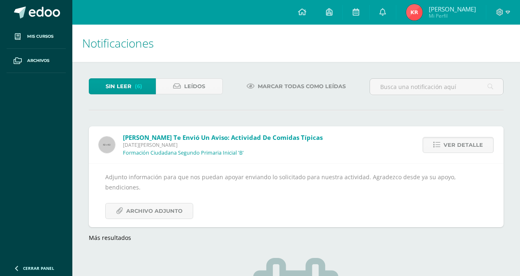
click at [477, 143] on span "Ver detalle" at bounding box center [462, 145] width 39 height 15
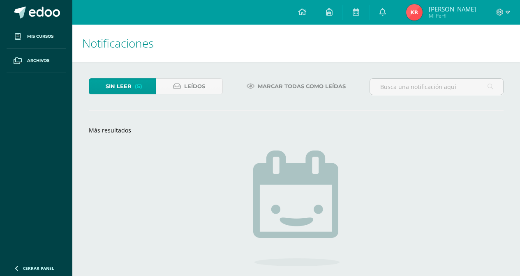
click at [130, 83] on span "Sin leer" at bounding box center [119, 86] width 26 height 15
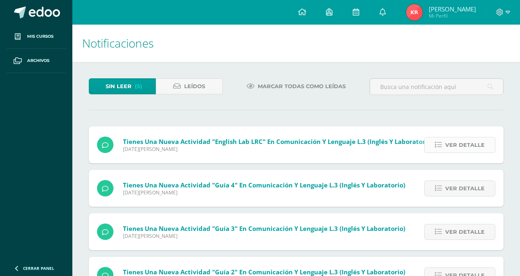
click at [463, 141] on span "Ver detalle" at bounding box center [464, 145] width 39 height 15
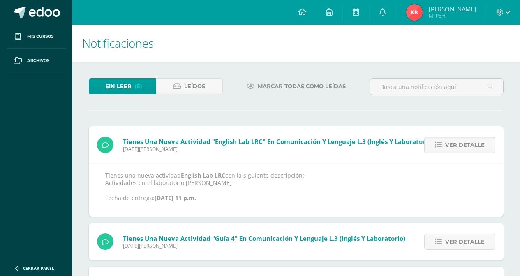
click at [463, 141] on span "Ver detalle" at bounding box center [464, 145] width 39 height 15
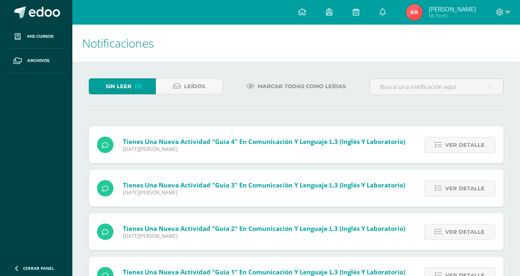
click at [463, 141] on span "Ver detalle" at bounding box center [464, 145] width 39 height 15
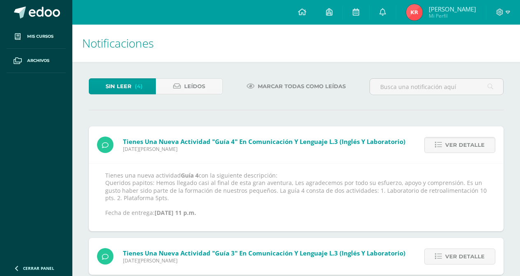
click at [463, 141] on span "Ver detalle" at bounding box center [464, 145] width 39 height 15
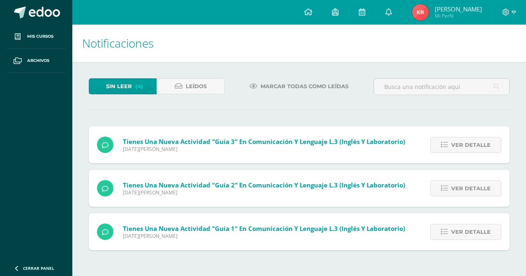
click at [463, 141] on span "Ver detalle" at bounding box center [470, 145] width 39 height 15
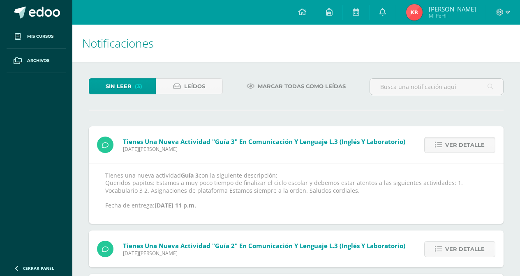
click at [463, 141] on span "Ver detalle" at bounding box center [464, 145] width 39 height 15
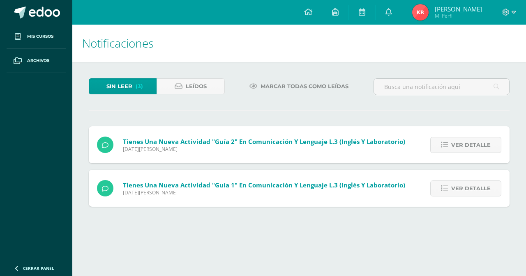
click at [463, 141] on span "Ver detalle" at bounding box center [470, 145] width 39 height 15
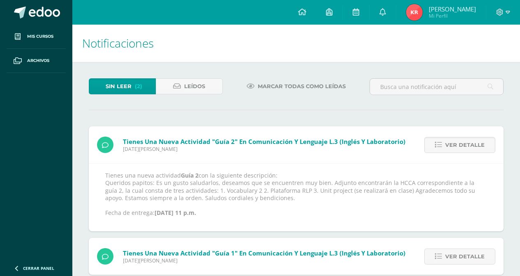
click at [463, 141] on span "Ver detalle" at bounding box center [464, 145] width 39 height 15
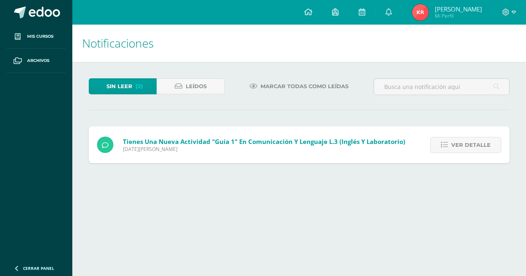
click at [463, 141] on span "Ver detalle" at bounding box center [470, 145] width 39 height 15
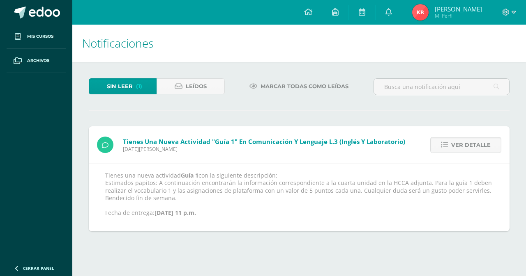
click at [463, 141] on span "Ver detalle" at bounding box center [470, 145] width 39 height 15
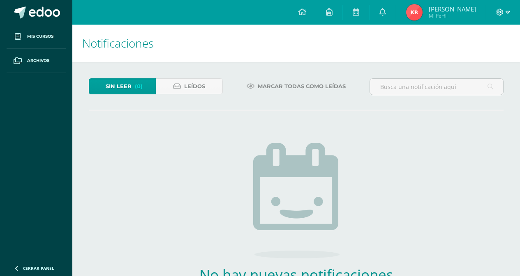
click at [499, 12] on icon at bounding box center [499, 12] width 7 height 7
click at [481, 56] on span "Cerrar sesión" at bounding box center [481, 56] width 37 height 8
